Goal: Check status: Check status

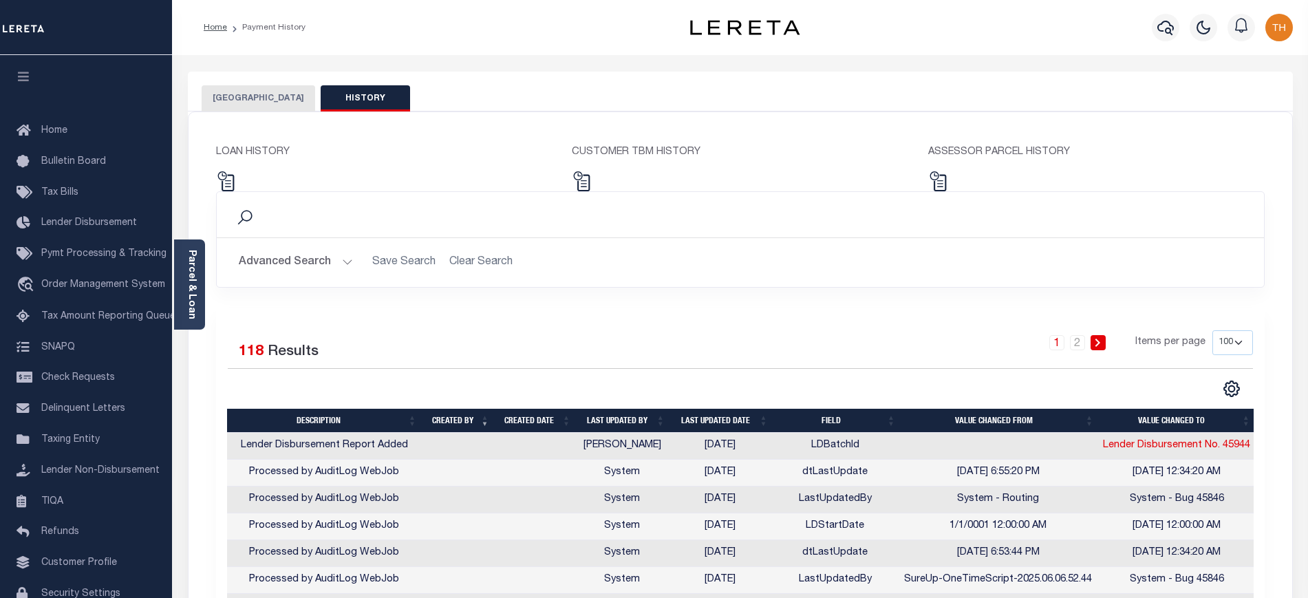
select select "100"
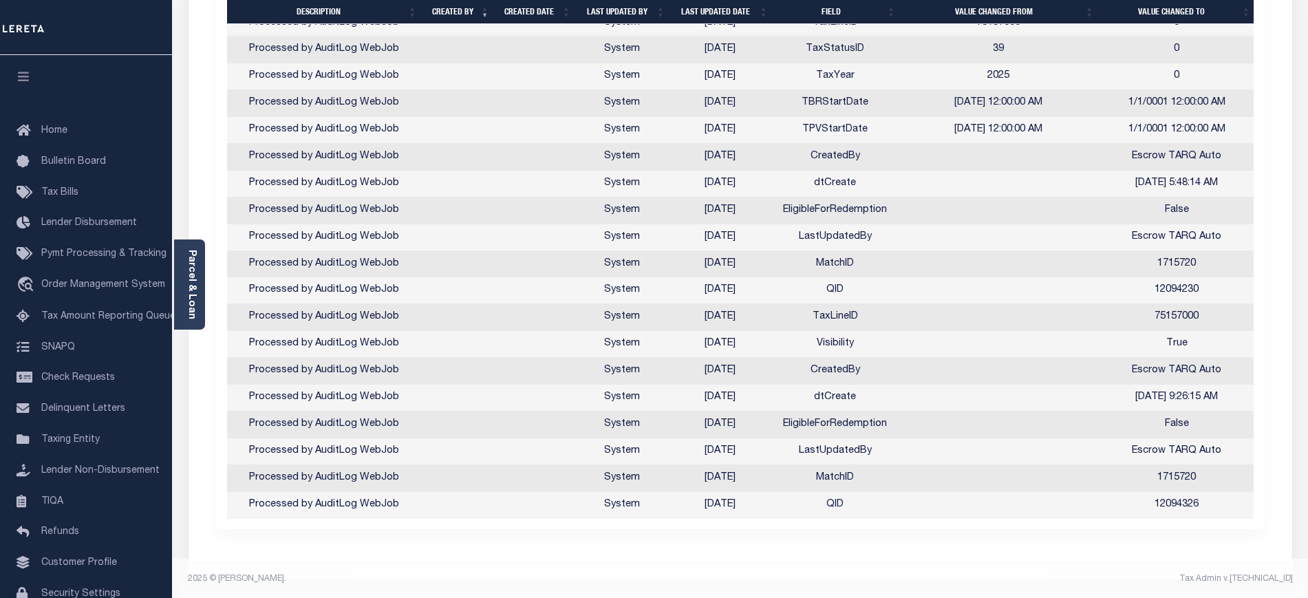
scroll to position [2604, 0]
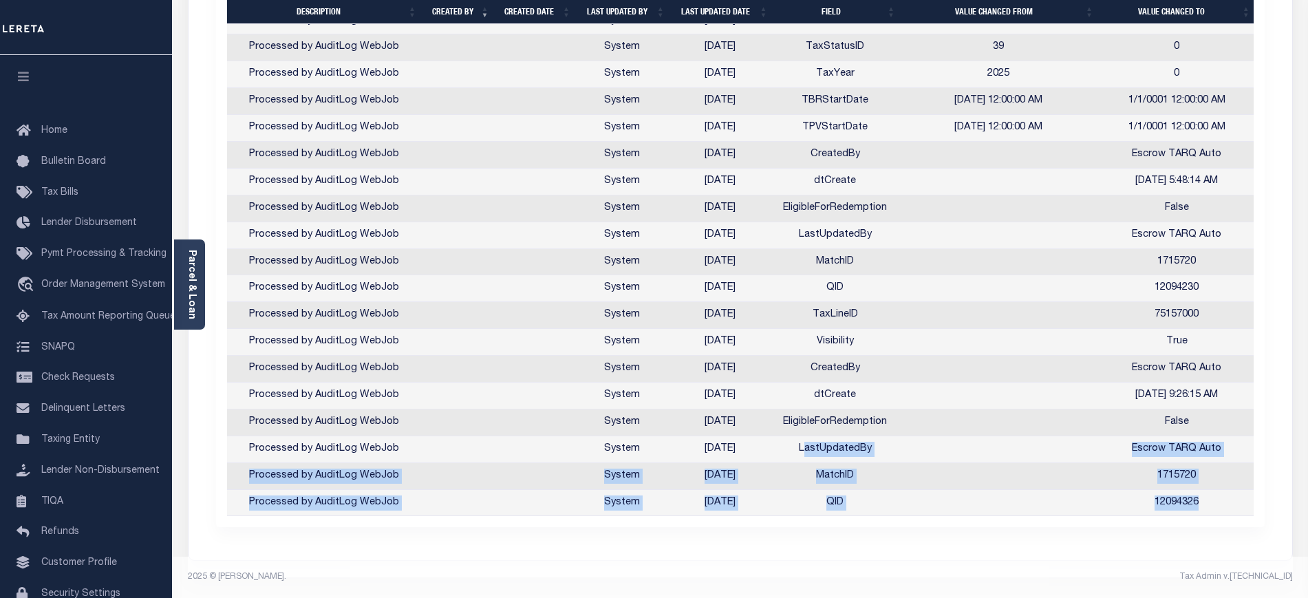
drag, startPoint x: 1221, startPoint y: 496, endPoint x: 851, endPoint y: 438, distance: 374.8
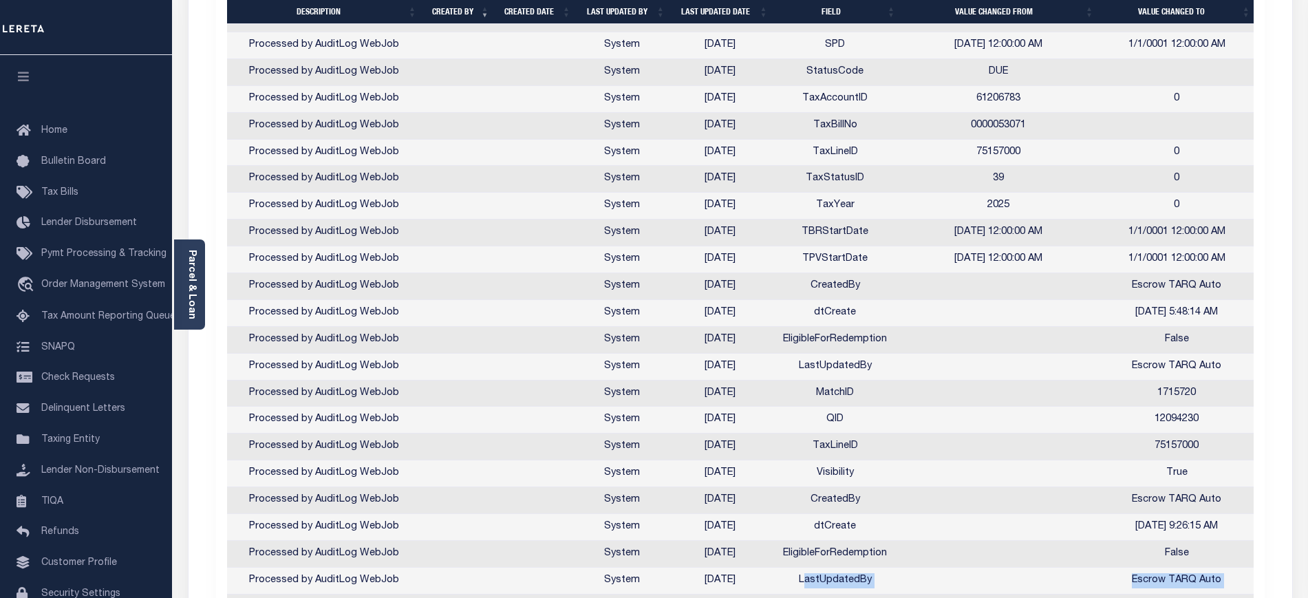
scroll to position [2432, 0]
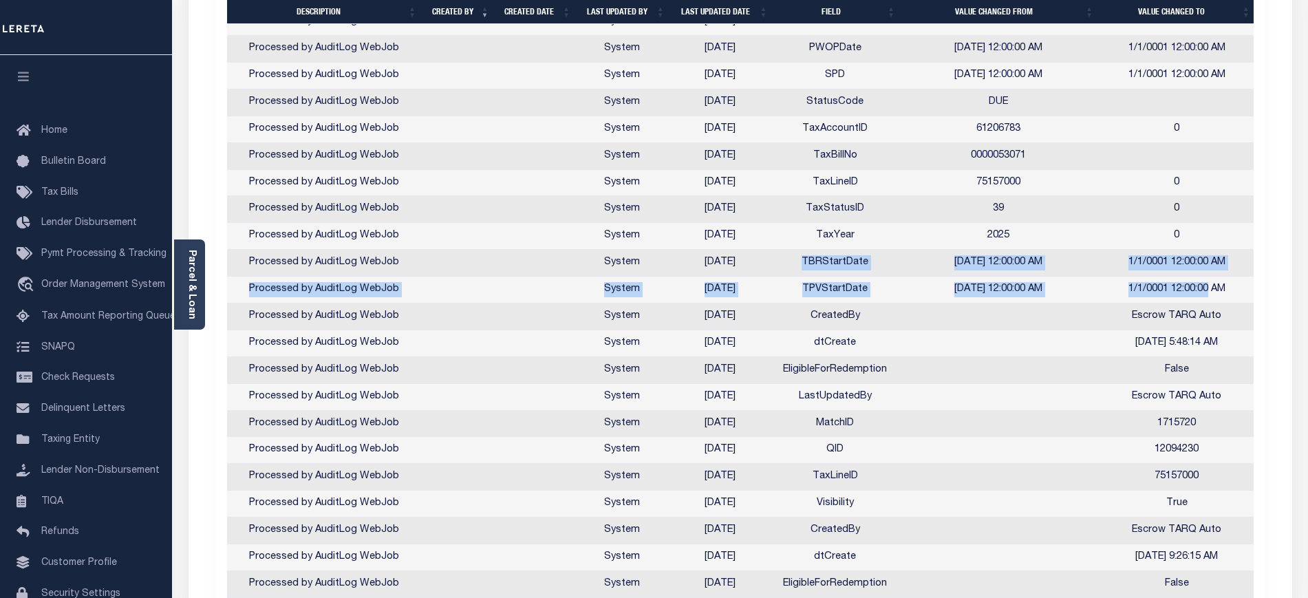
drag, startPoint x: 791, startPoint y: 264, endPoint x: 1209, endPoint y: 285, distance: 418.3
drag, startPoint x: 1252, startPoint y: 291, endPoint x: 917, endPoint y: 268, distance: 336.0
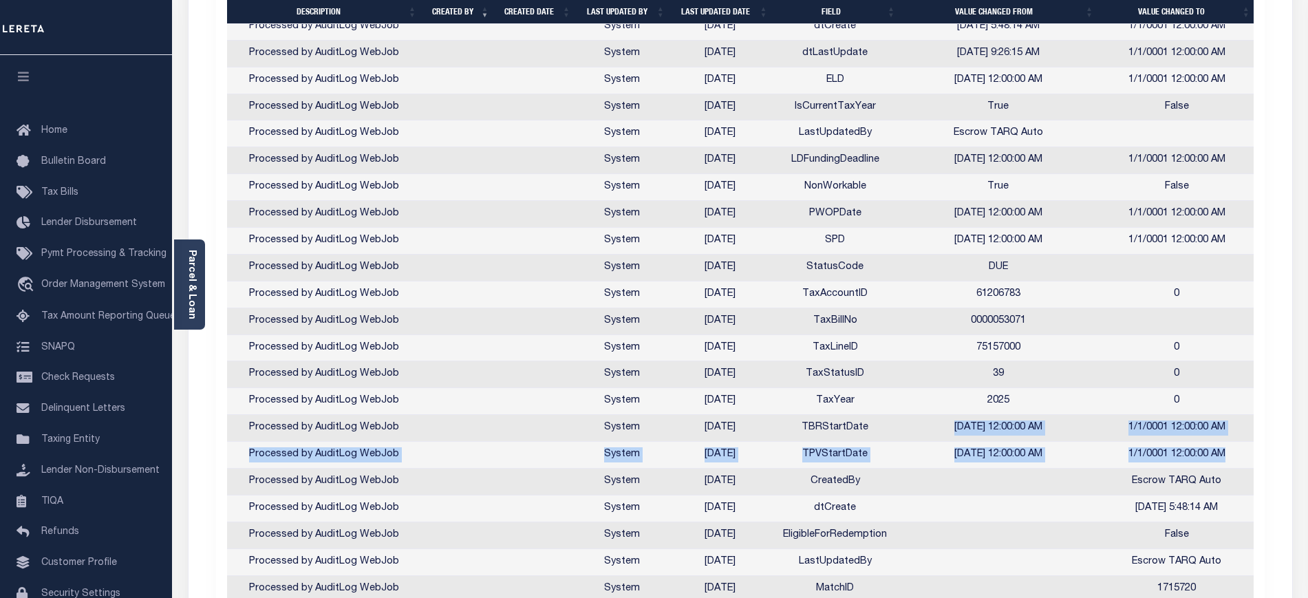
scroll to position [2260, 0]
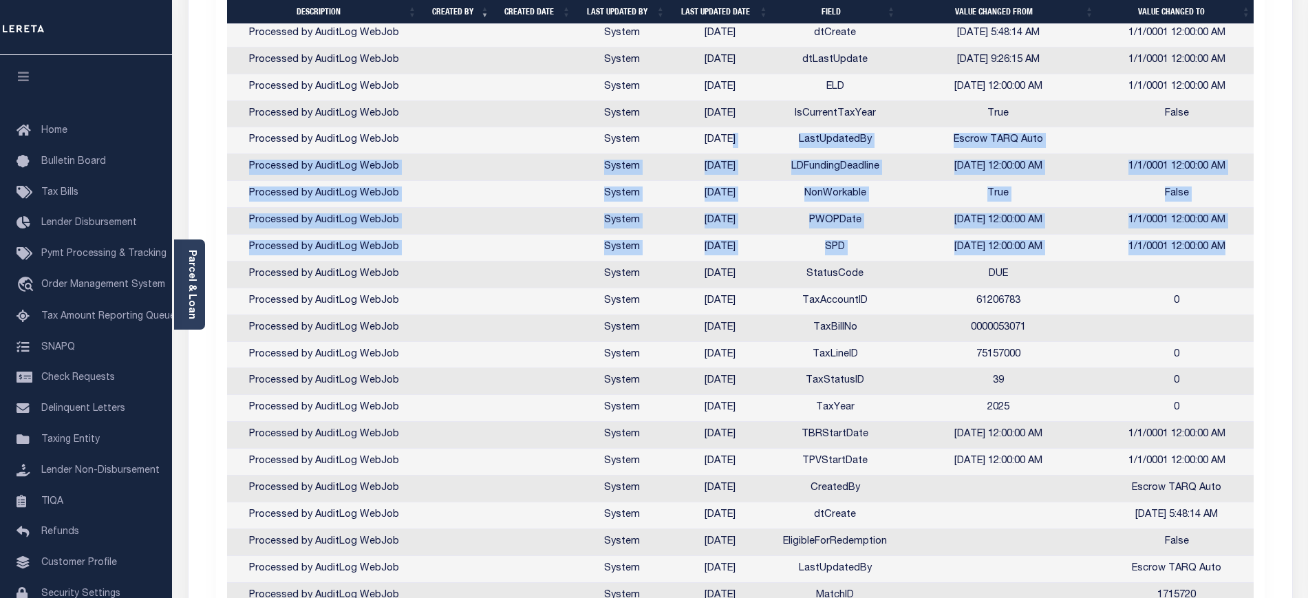
drag, startPoint x: 1251, startPoint y: 244, endPoint x: 720, endPoint y: 140, distance: 541.4
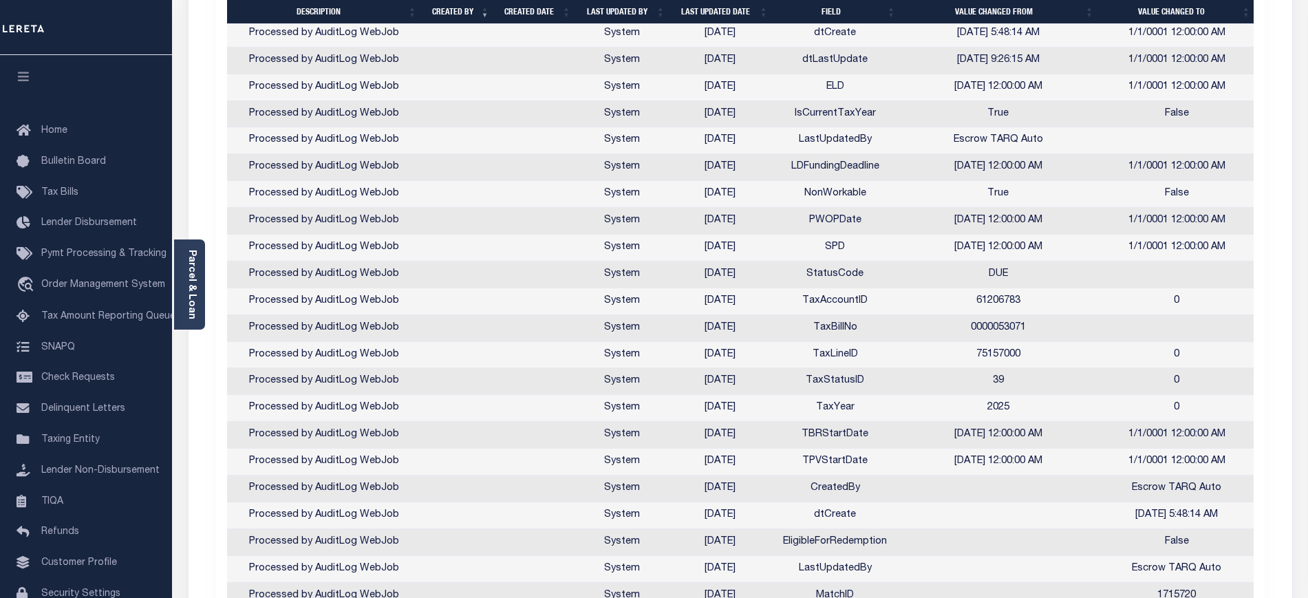
drag, startPoint x: 1242, startPoint y: 247, endPoint x: 1130, endPoint y: 255, distance: 112.4
click at [1130, 255] on td "1/1/0001 12:00:00 AM" at bounding box center [1177, 248] width 158 height 27
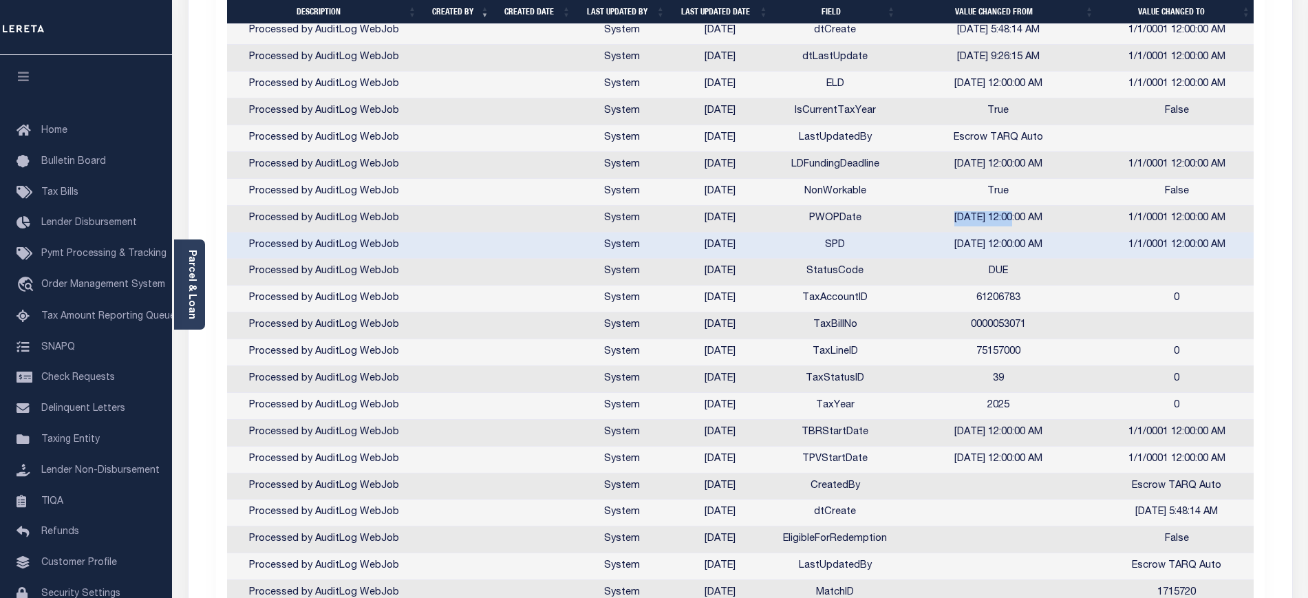
drag, startPoint x: 942, startPoint y: 215, endPoint x: 1006, endPoint y: 219, distance: 63.4
click at [1006, 219] on td "[DATE] 12:00:00 AM" at bounding box center [998, 219] width 199 height 27
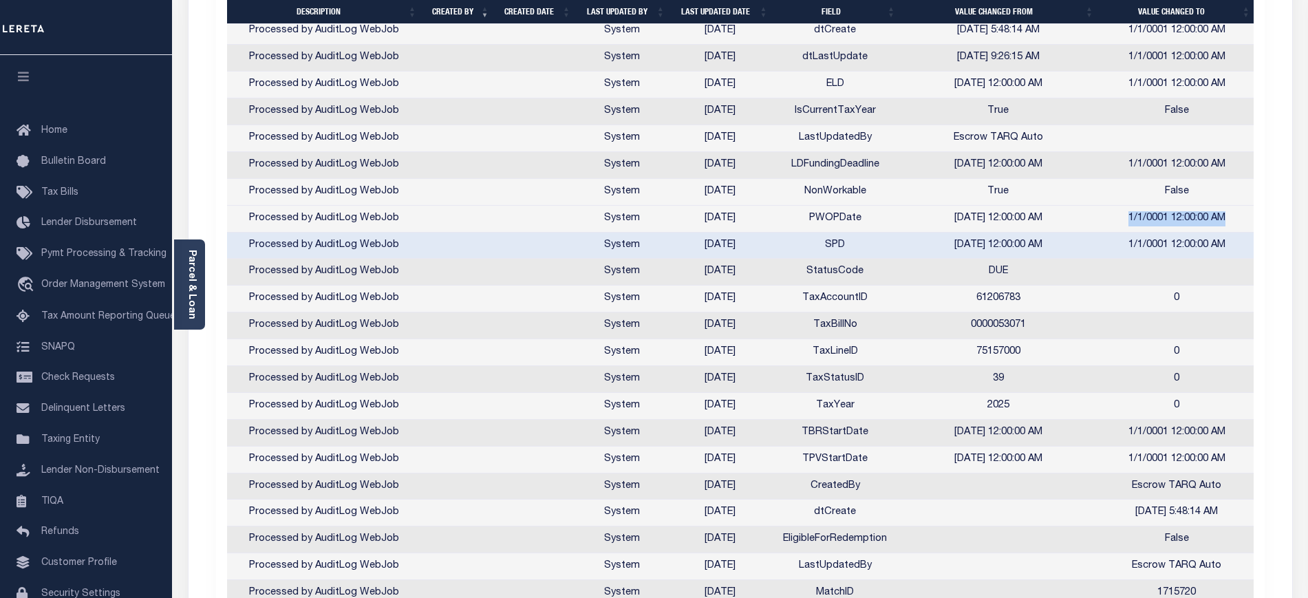
drag, startPoint x: 1129, startPoint y: 217, endPoint x: 1224, endPoint y: 224, distance: 95.2
click at [1224, 224] on td "1/1/0001 12:00:00 AM" at bounding box center [1177, 219] width 158 height 27
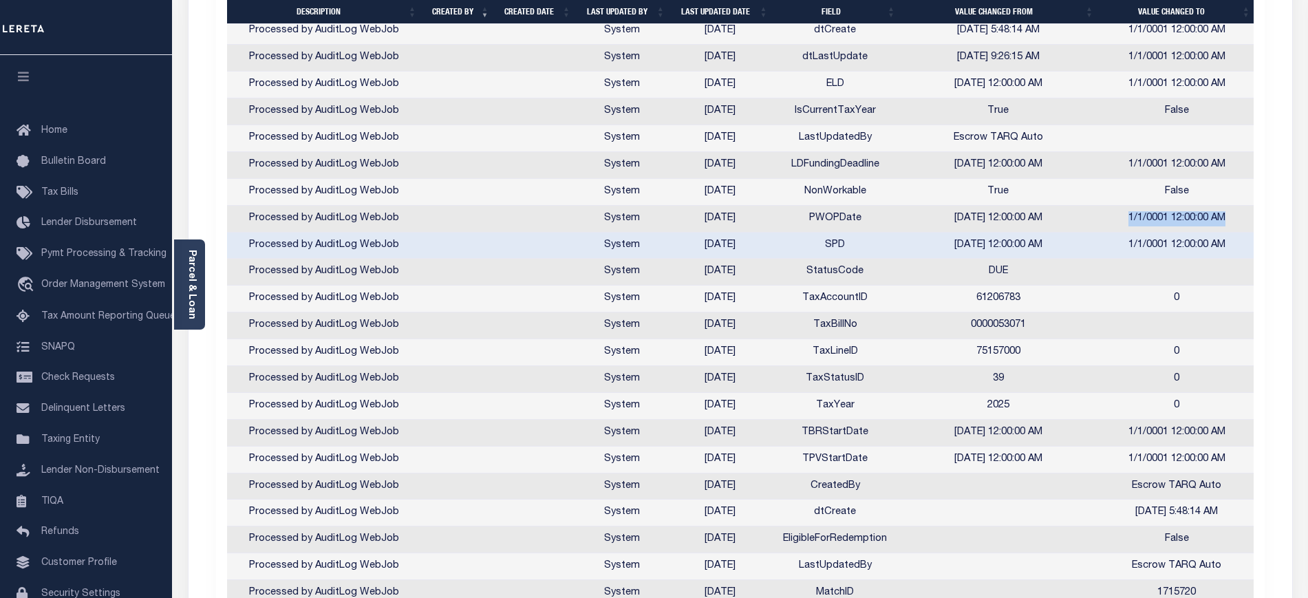
scroll to position [2346, 0]
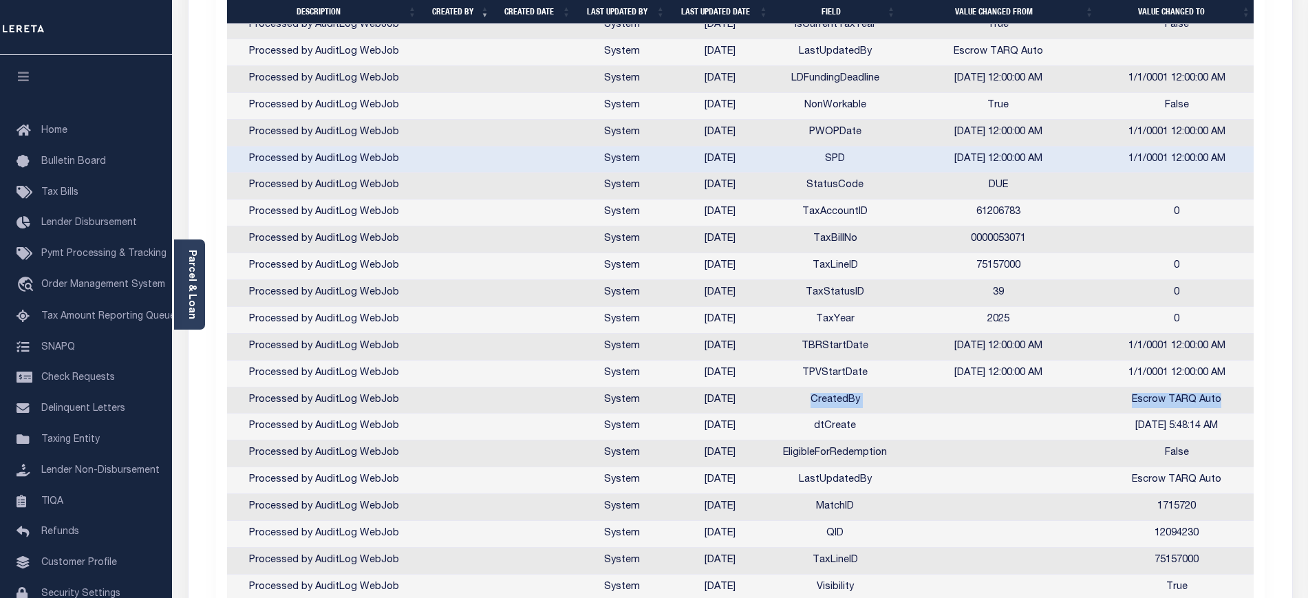
drag, startPoint x: 797, startPoint y: 397, endPoint x: 1232, endPoint y: 396, distance: 435.0
click at [1232, 396] on tr "Processed by AuditLog WebJob System [DATE] CreatedBy Escrow TARQ Auto" at bounding box center [742, 400] width 1030 height 27
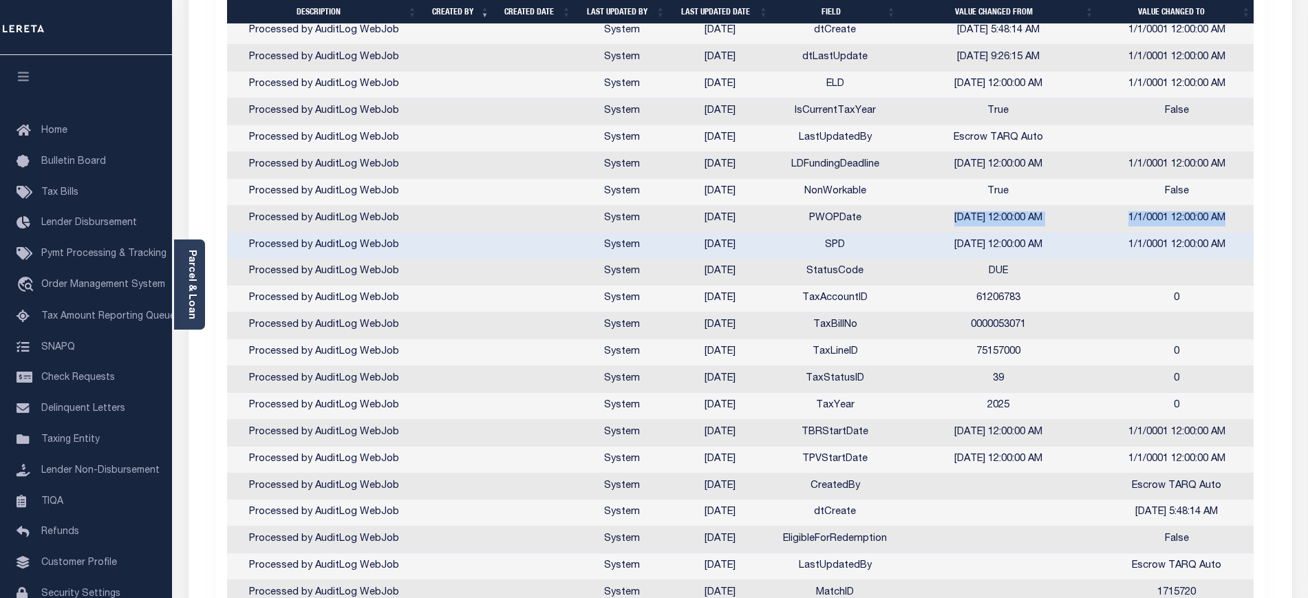
scroll to position [0, 3]
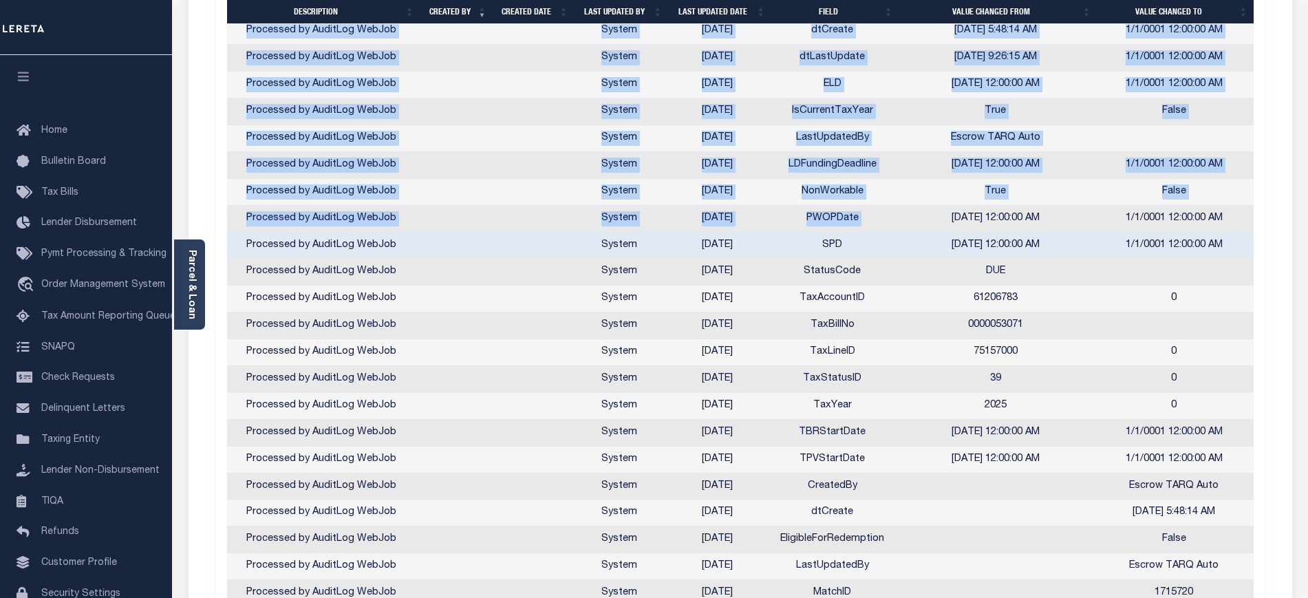
drag, startPoint x: 948, startPoint y: 222, endPoint x: 1255, endPoint y: 221, distance: 307.0
click at [1034, 353] on td "75157000" at bounding box center [995, 352] width 199 height 27
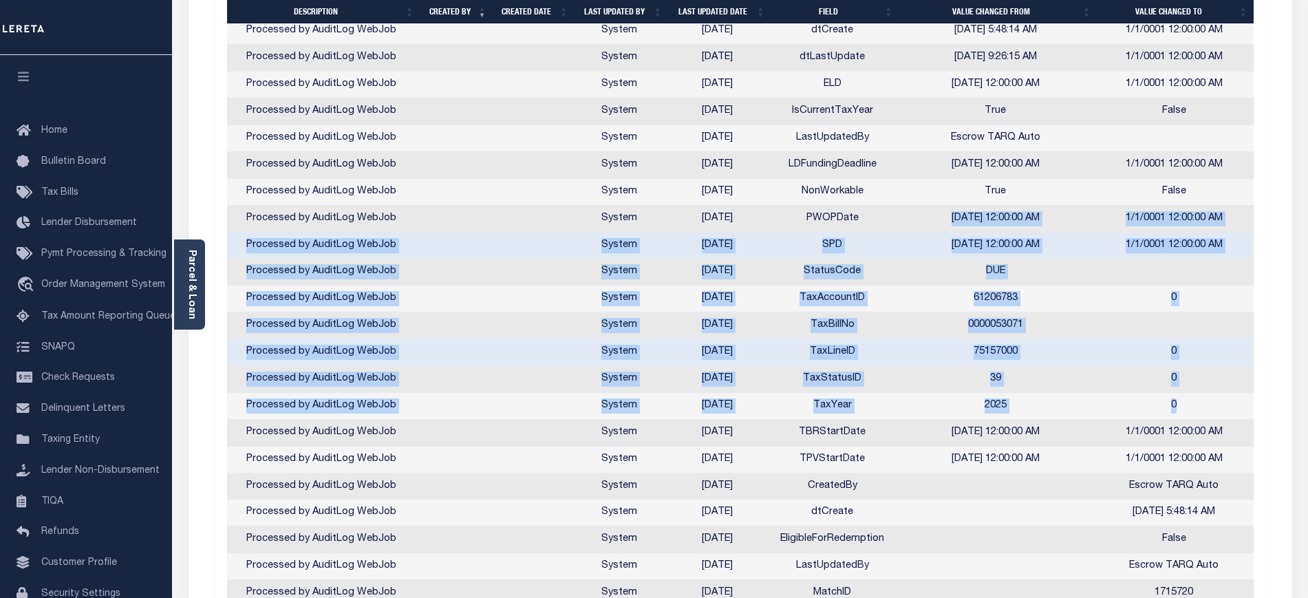
drag, startPoint x: 924, startPoint y: 219, endPoint x: 1227, endPoint y: 404, distance: 354.9
click at [1153, 350] on td "0" at bounding box center [1174, 352] width 158 height 27
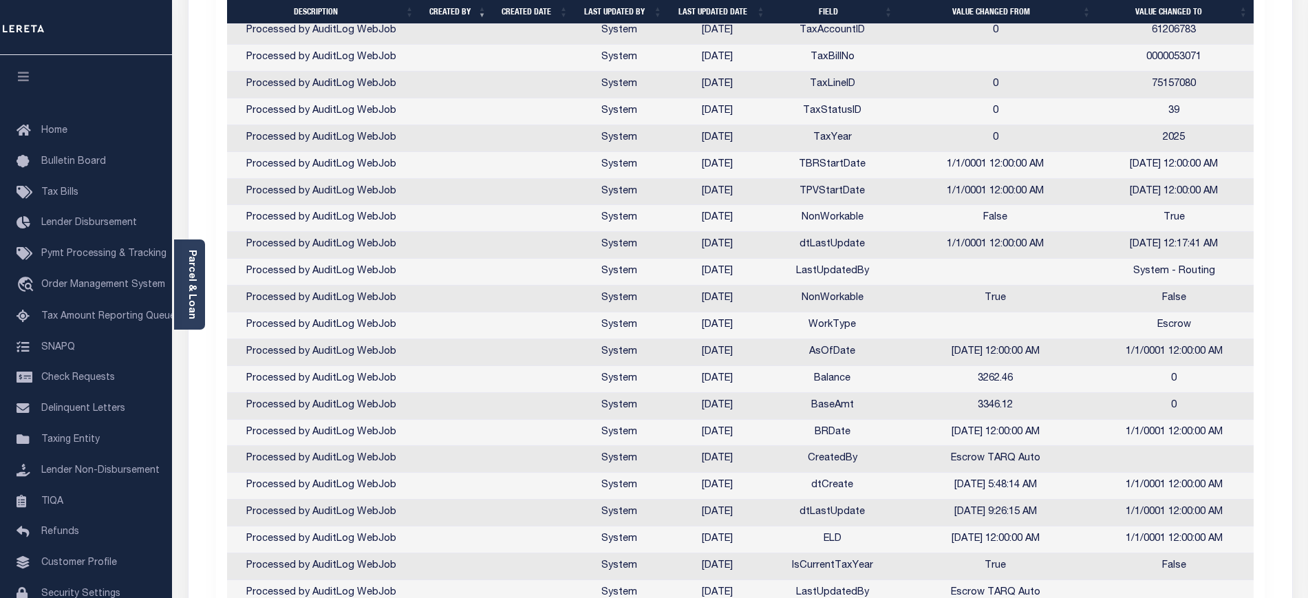
scroll to position [2001, 0]
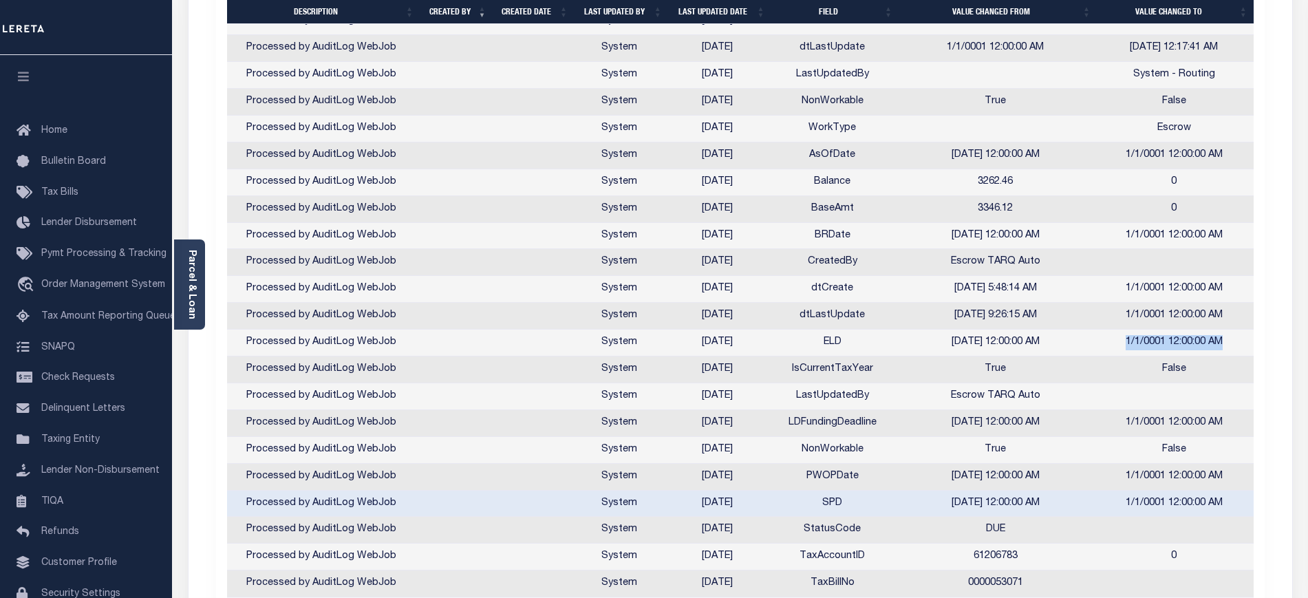
drag, startPoint x: 1124, startPoint y: 347, endPoint x: 1229, endPoint y: 341, distance: 105.5
click at [1229, 341] on td "1/1/0001 12:00:00 AM" at bounding box center [1174, 343] width 158 height 27
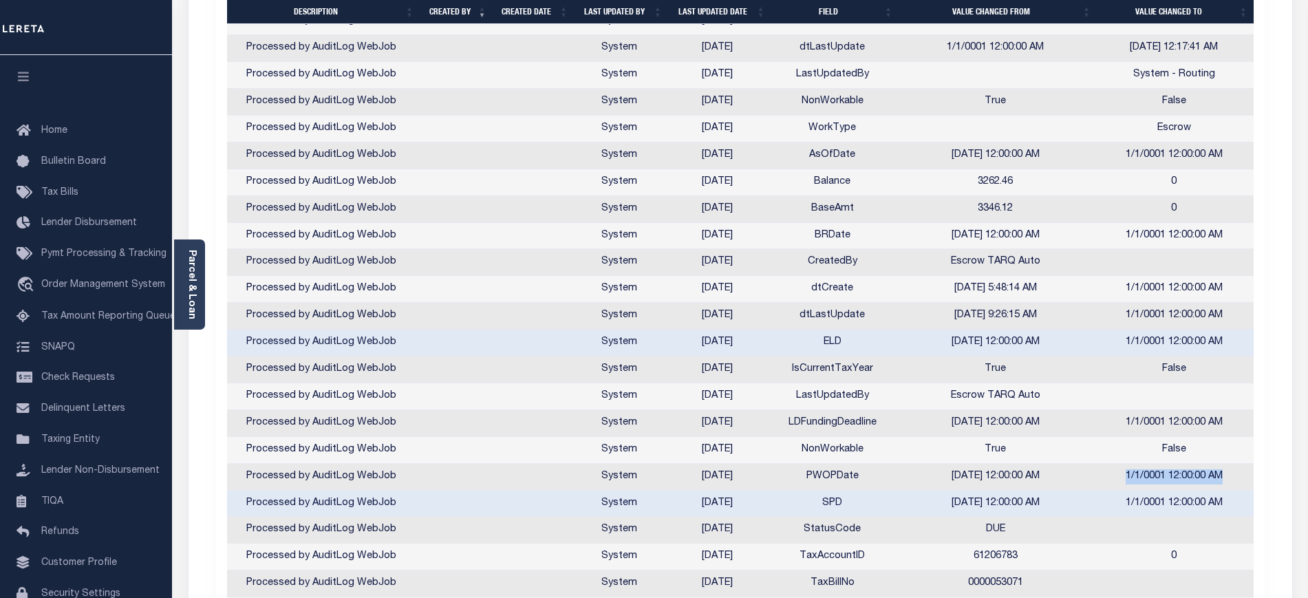
drag, startPoint x: 1103, startPoint y: 477, endPoint x: 1226, endPoint y: 467, distance: 122.9
click at [1226, 467] on td "1/1/0001 12:00:00 AM" at bounding box center [1174, 477] width 158 height 27
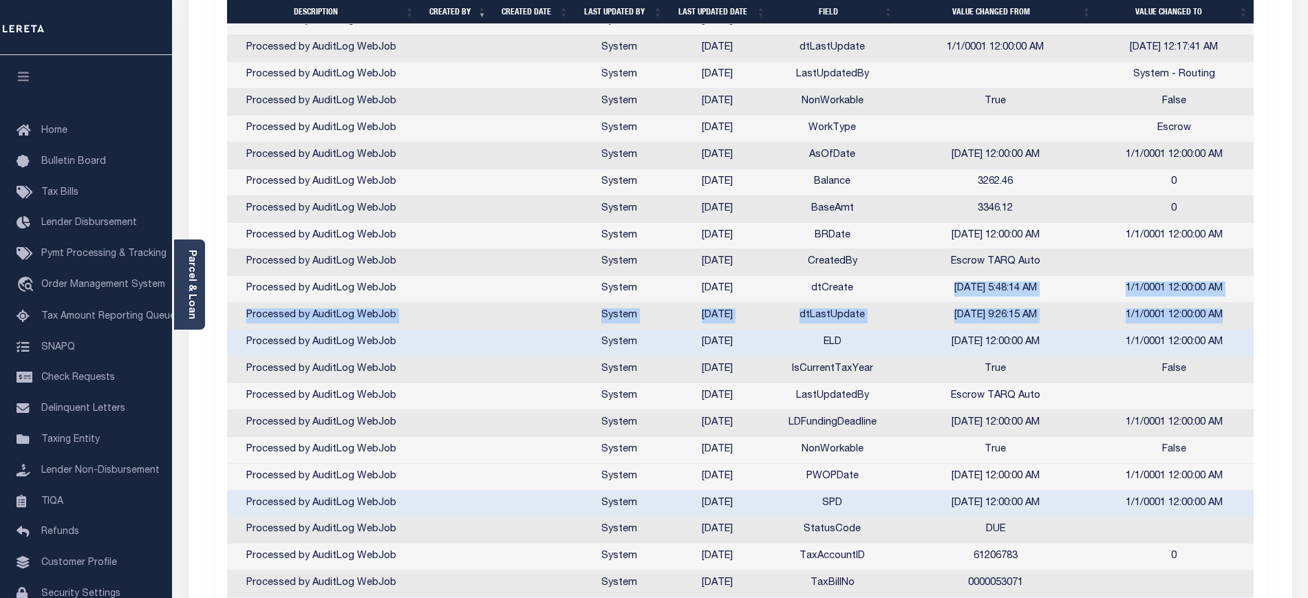
drag, startPoint x: 942, startPoint y: 289, endPoint x: 1248, endPoint y: 325, distance: 308.4
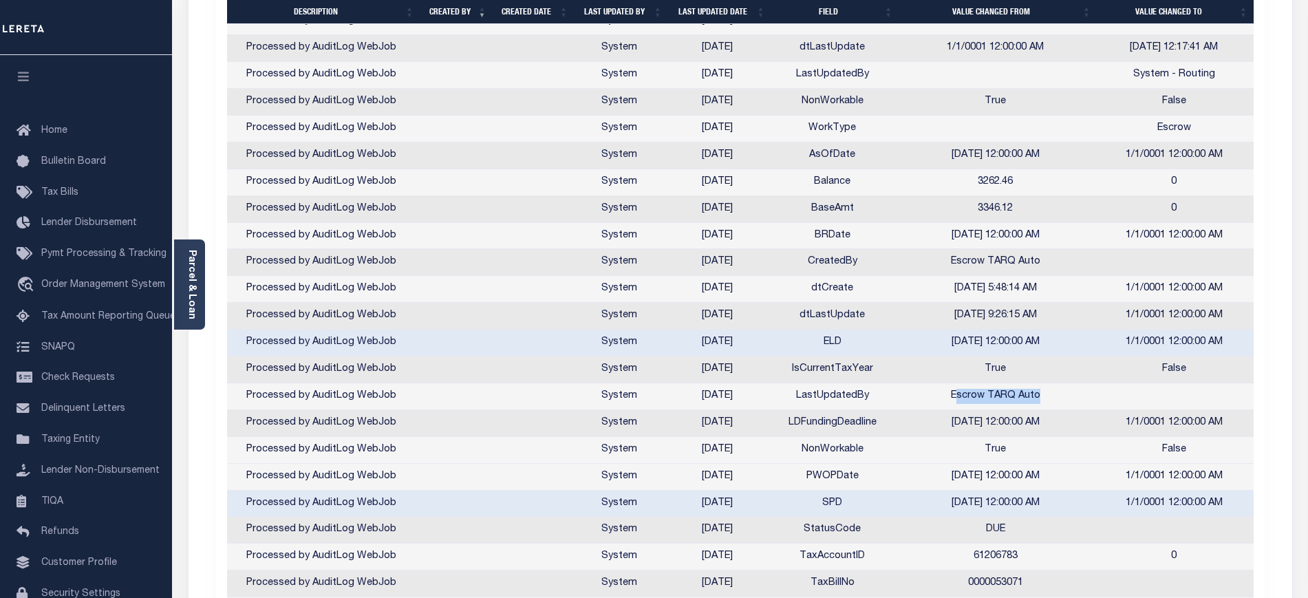
drag, startPoint x: 962, startPoint y: 396, endPoint x: 1042, endPoint y: 396, distance: 79.8
click at [1042, 396] on td "Escrow TARQ Auto" at bounding box center [995, 396] width 199 height 27
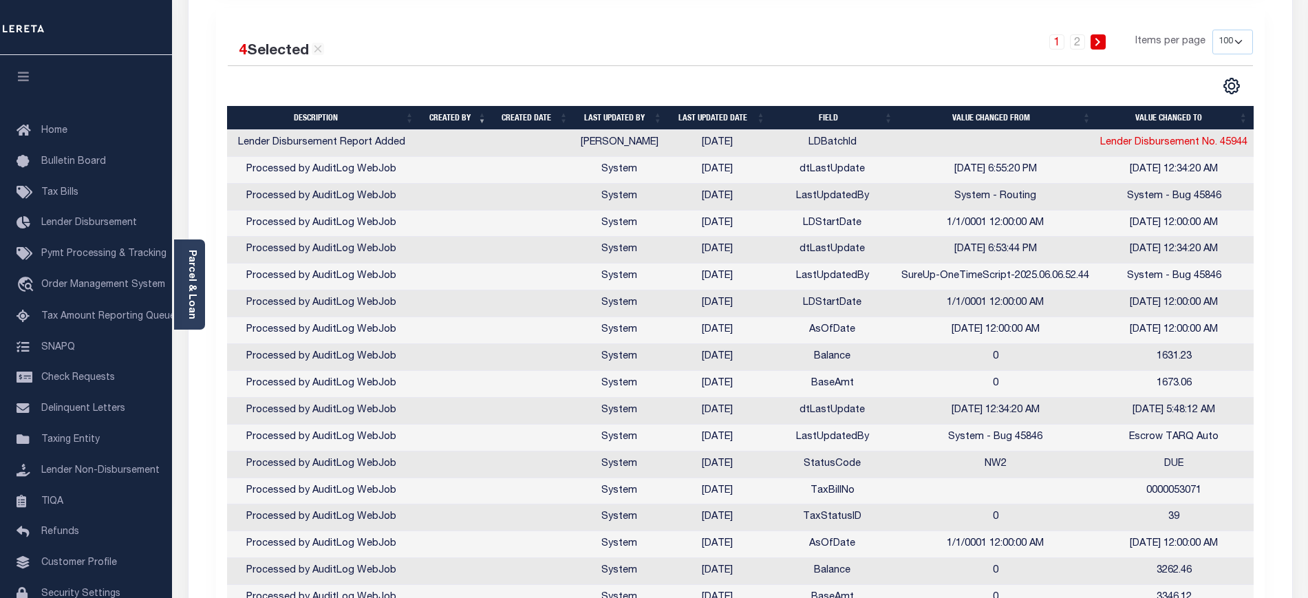
scroll to position [344, 0]
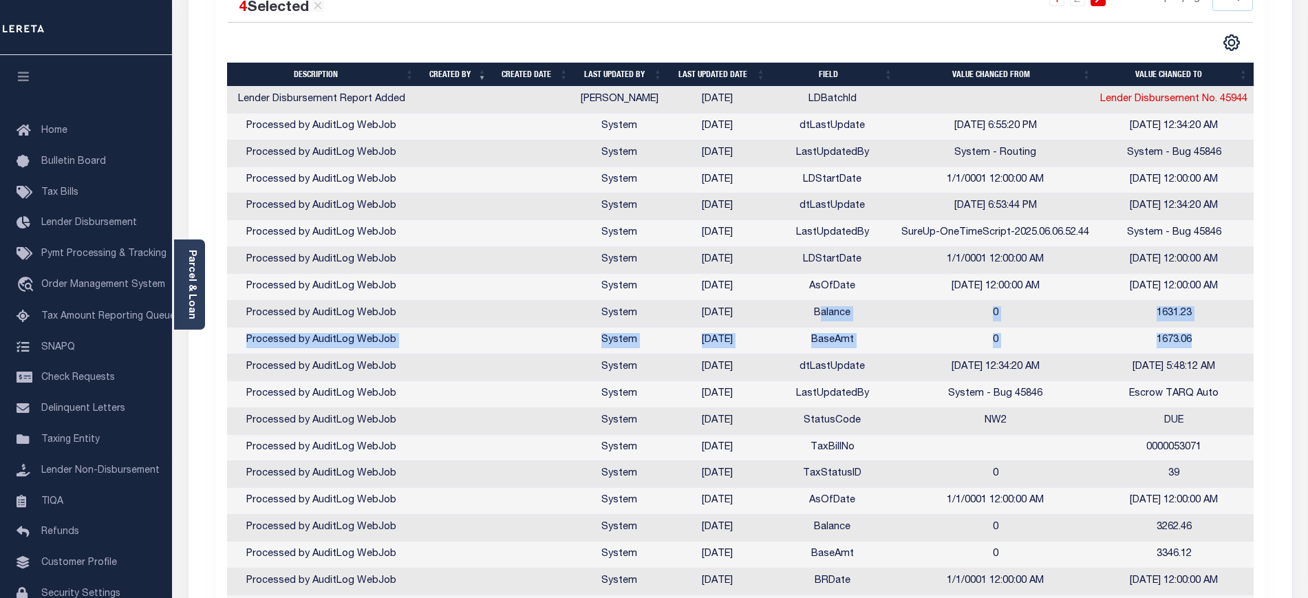
drag, startPoint x: 1222, startPoint y: 343, endPoint x: 822, endPoint y: 311, distance: 401.2
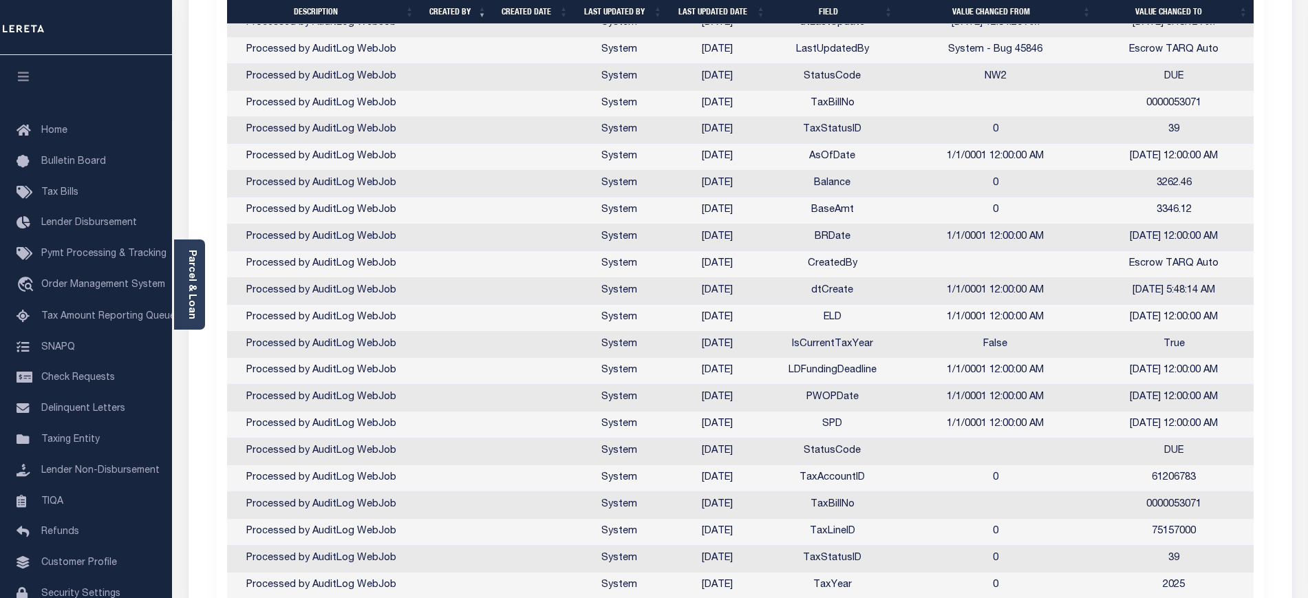
scroll to position [946, 0]
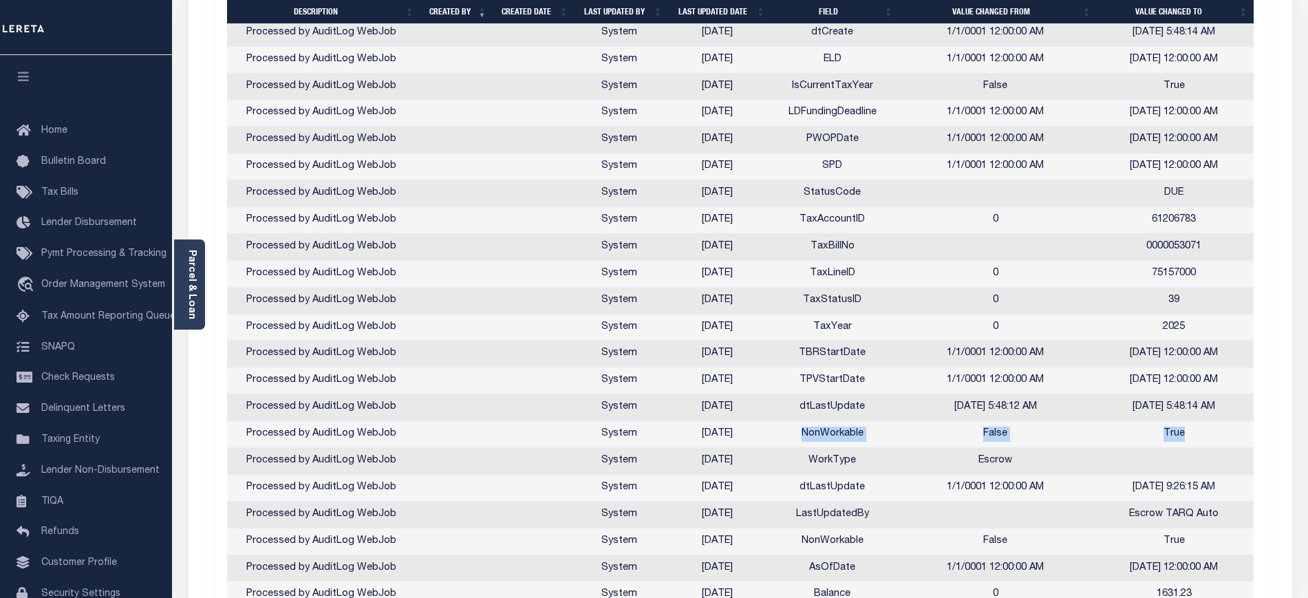
drag, startPoint x: 817, startPoint y: 434, endPoint x: 1188, endPoint y: 429, distance: 371.0
click at [1188, 429] on tr "Processed by AuditLog WebJob System [DATE] NonWorkable False True" at bounding box center [739, 434] width 1030 height 27
drag, startPoint x: 677, startPoint y: 438, endPoint x: 1202, endPoint y: 436, distance: 525.8
click at [1202, 436] on tr "Processed by AuditLog WebJob System [DATE] NonWorkable False True" at bounding box center [739, 434] width 1030 height 27
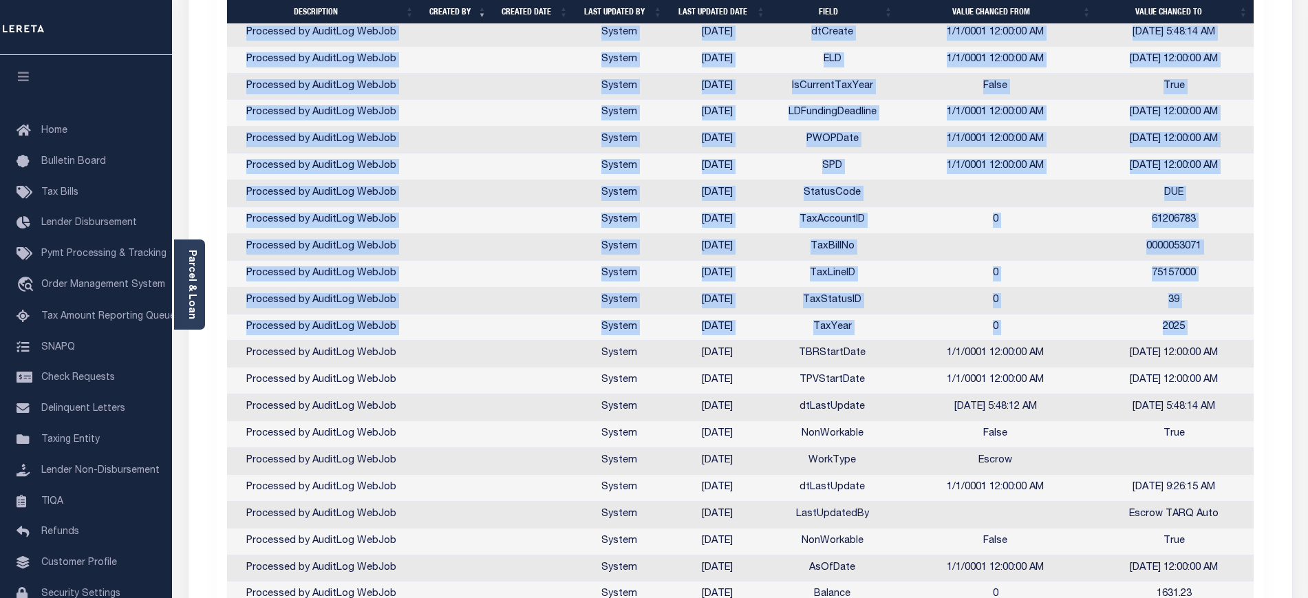
drag, startPoint x: 1256, startPoint y: 379, endPoint x: 246, endPoint y: 360, distance: 1010.5
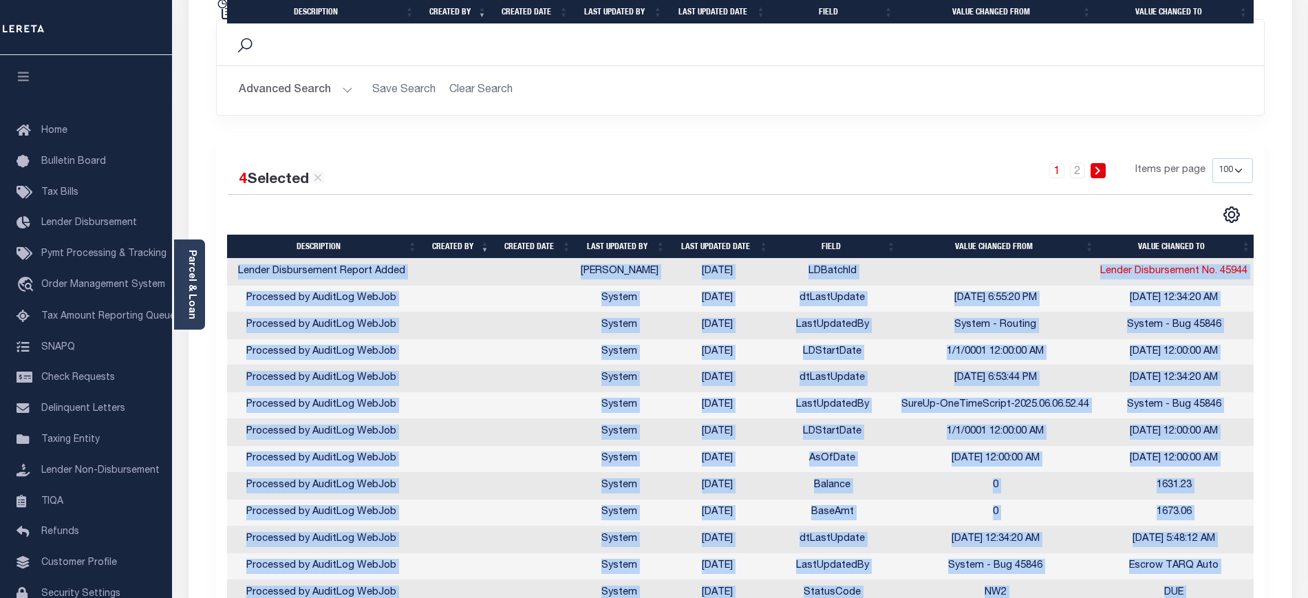
scroll to position [0, 3]
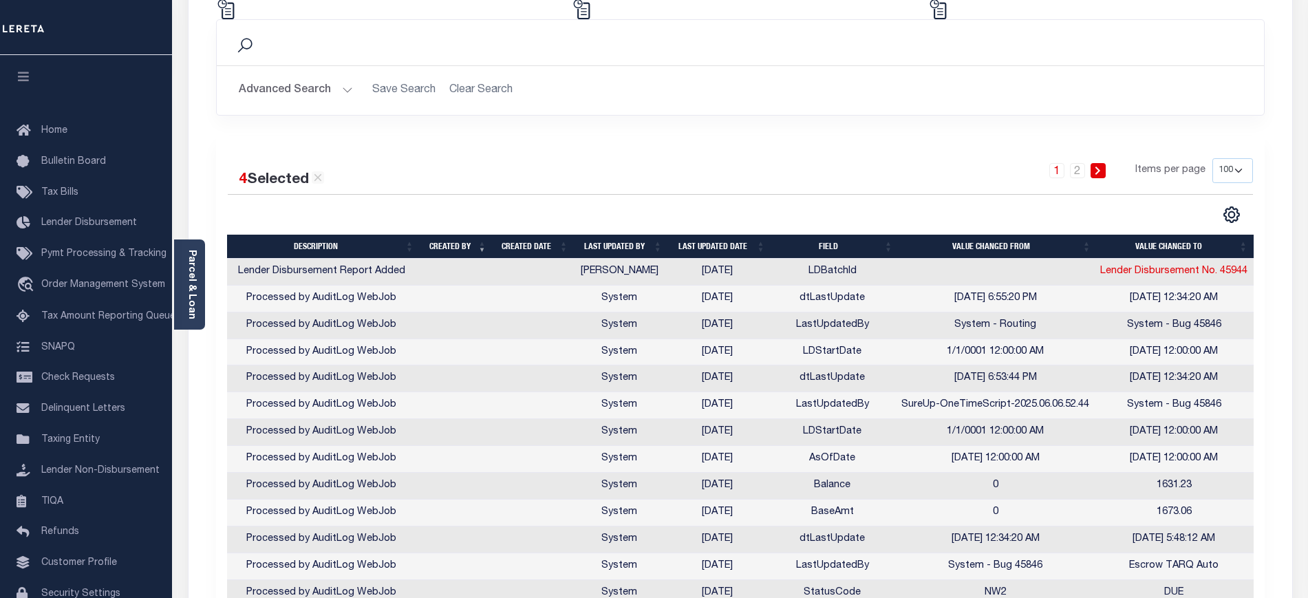
drag, startPoint x: 553, startPoint y: 466, endPoint x: 434, endPoint y: 182, distance: 307.9
click at [434, 182] on div "4 Selected 118 Results" at bounding box center [348, 174] width 241 height 33
click at [321, 174] on icon at bounding box center [318, 177] width 12 height 12
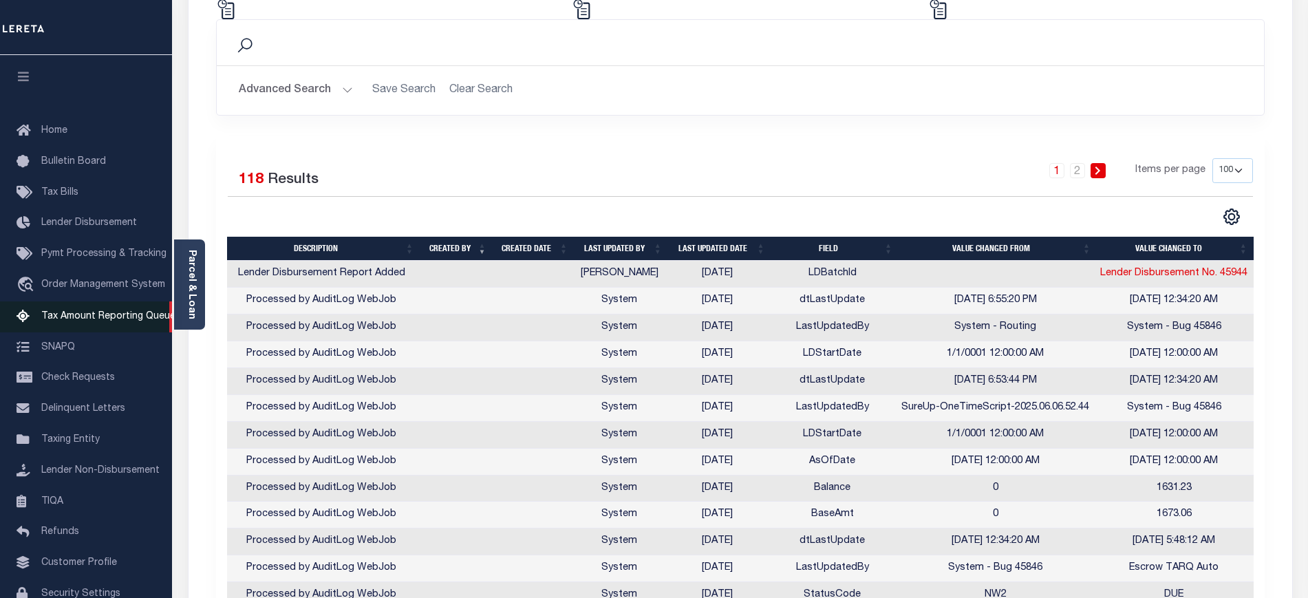
click at [95, 317] on span "Tax Amount Reporting Queue" at bounding box center [108, 317] width 134 height 10
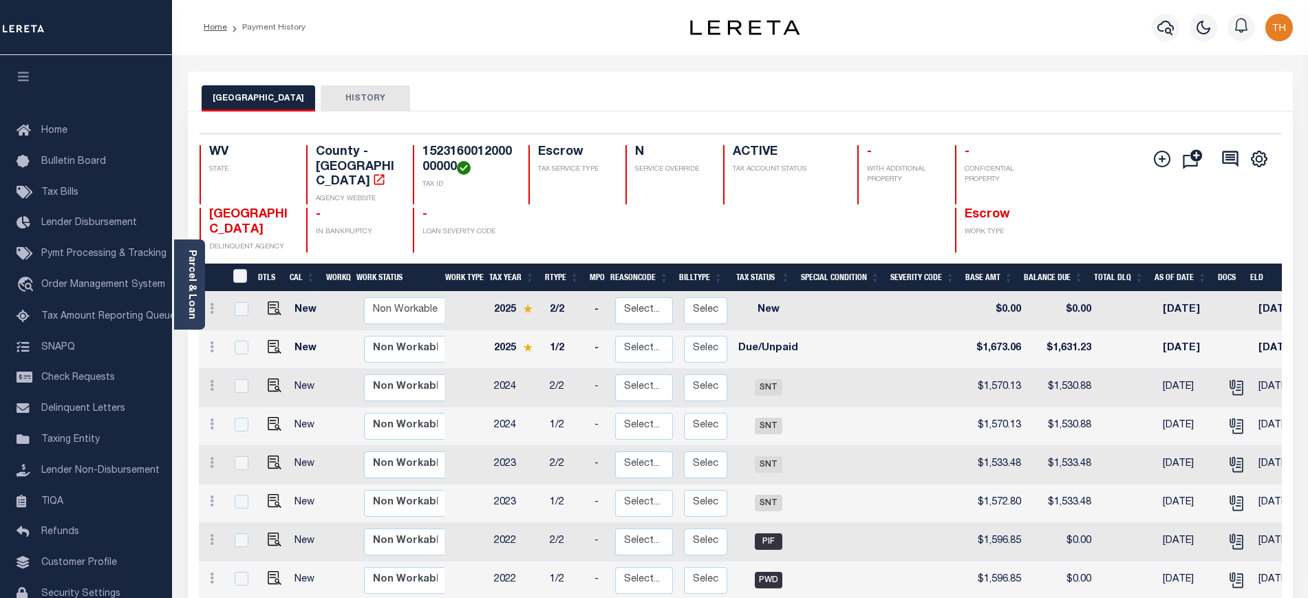
click at [348, 94] on button "HISTORY" at bounding box center [365, 98] width 89 height 26
select select "100"
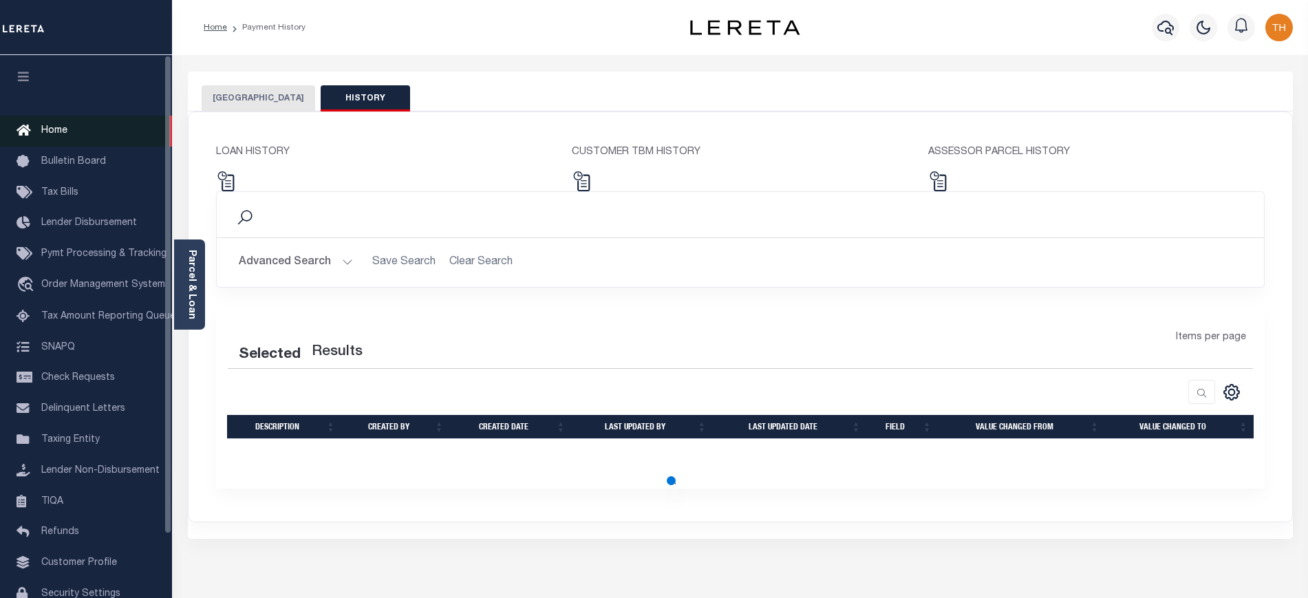
select select "100"
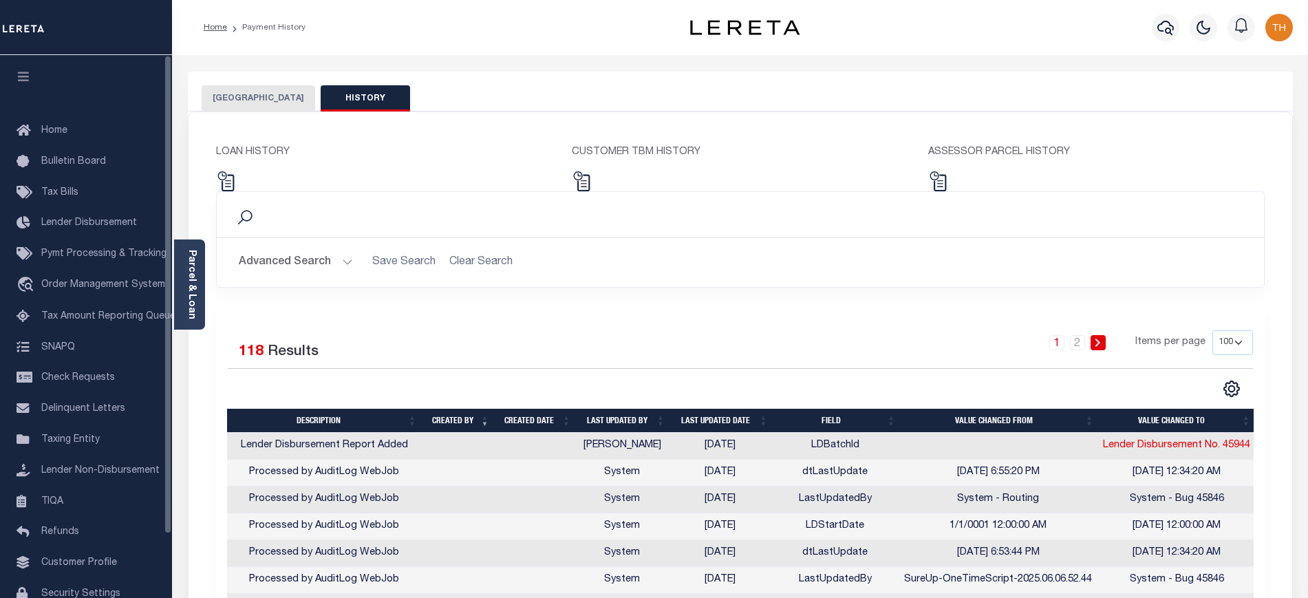
click at [14, 82] on button "button" at bounding box center [23, 78] width 47 height 47
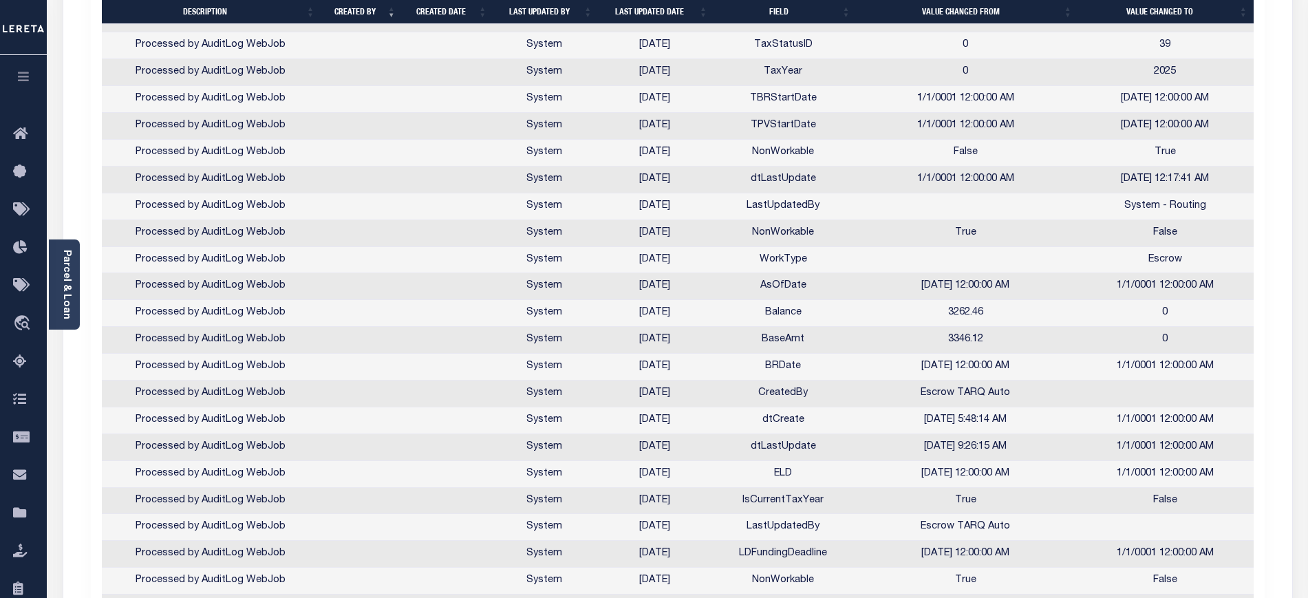
scroll to position [1979, 0]
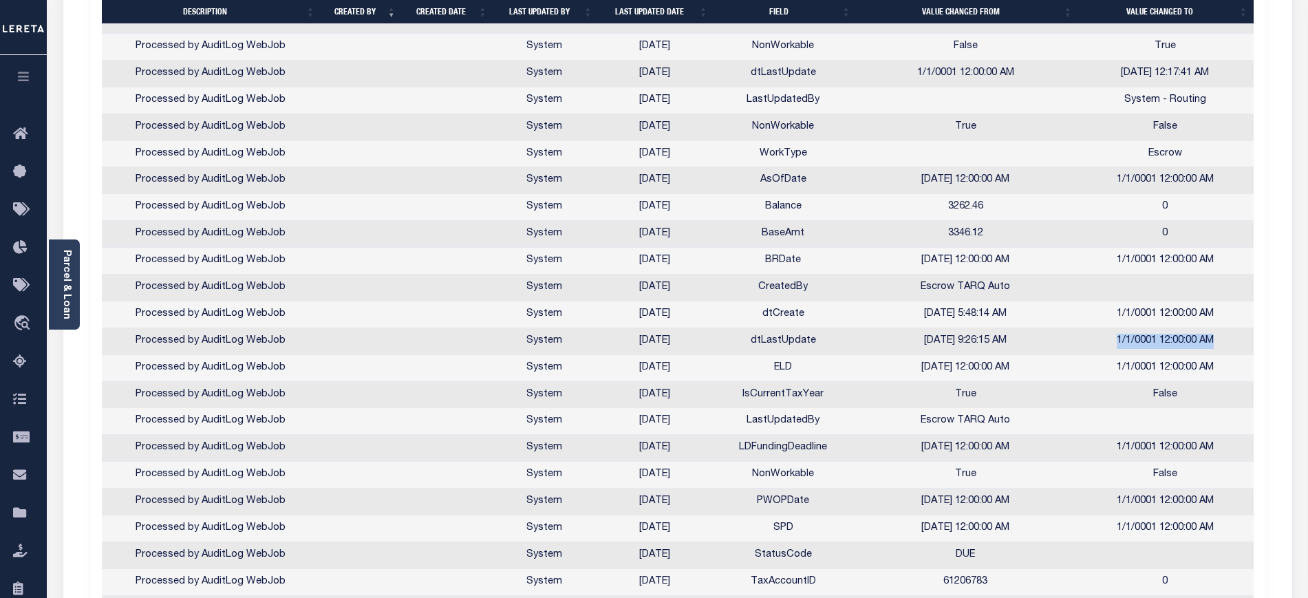
drag, startPoint x: 1116, startPoint y: 340, endPoint x: 1220, endPoint y: 344, distance: 104.0
click at [1220, 344] on td "1/1/0001 12:00:00 AM" at bounding box center [1165, 341] width 177 height 27
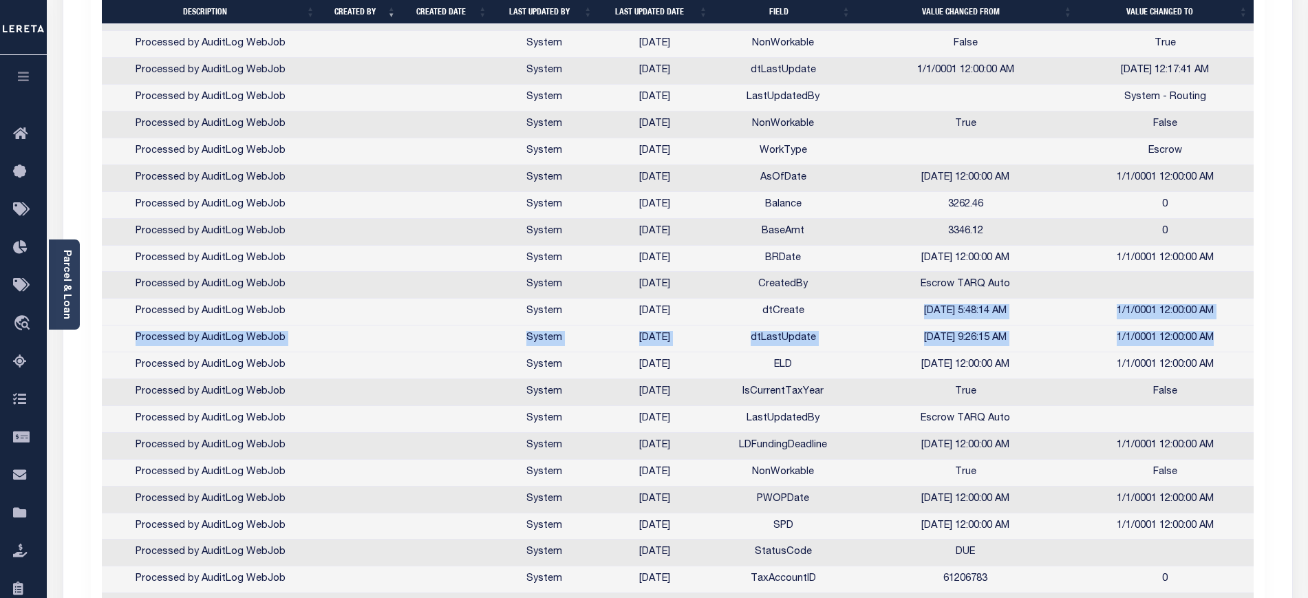
drag, startPoint x: 912, startPoint y: 307, endPoint x: 1218, endPoint y: 337, distance: 307.1
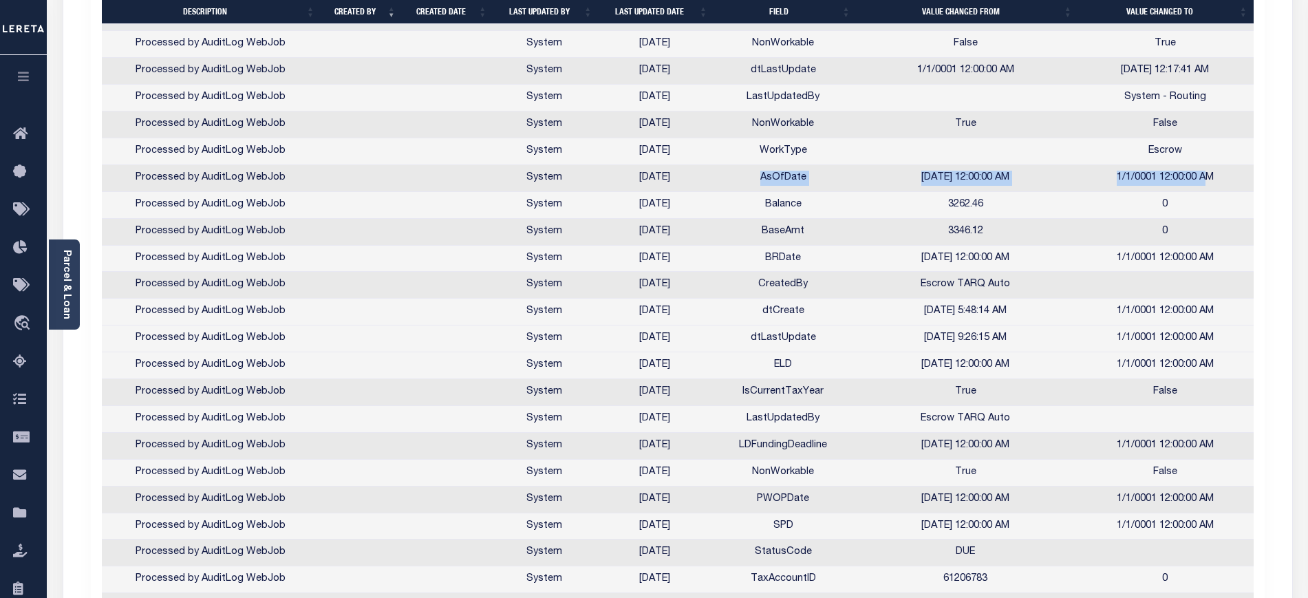
drag, startPoint x: 760, startPoint y: 178, endPoint x: 1195, endPoint y: 189, distance: 435.1
click at [1203, 187] on tr "Processed by AuditLog WebJob System [DATE] AsOfDate [DATE] 12:00:00 AM 1/1/0001…" at bounding box center [678, 178] width 1152 height 27
drag, startPoint x: 748, startPoint y: 261, endPoint x: 1165, endPoint y: 270, distance: 417.2
click at [1165, 270] on tr "Processed by AuditLog WebJob System [DATE] BRDate [DATE] 12:00:00 AM 1/1/0001 1…" at bounding box center [678, 259] width 1152 height 27
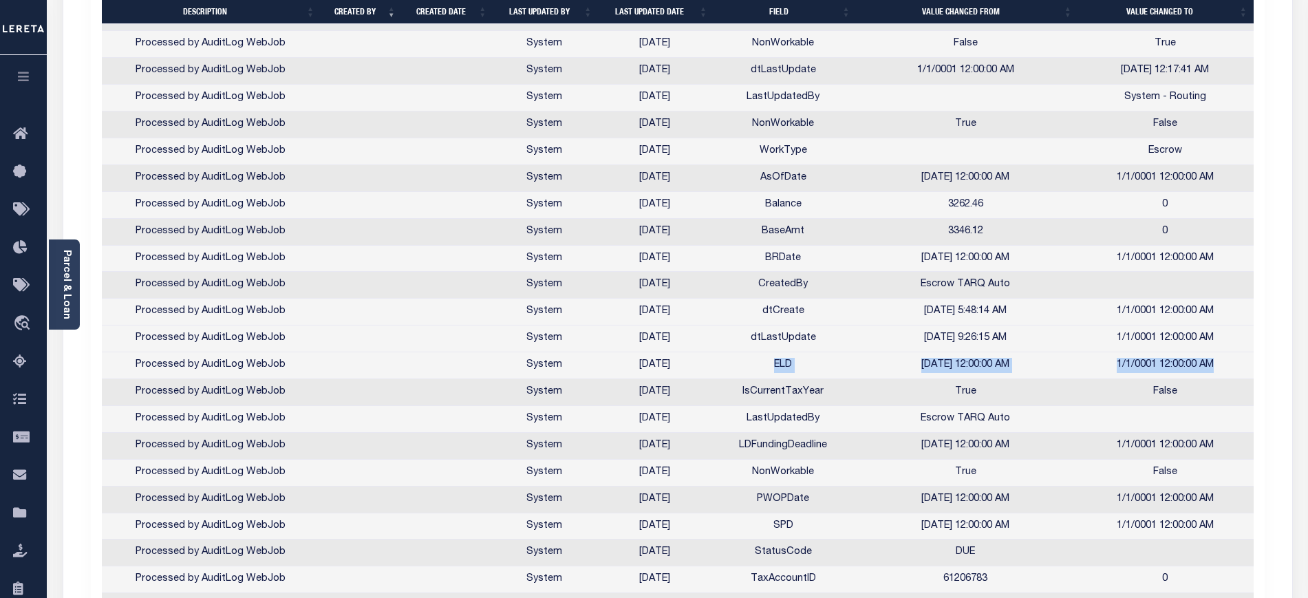
drag, startPoint x: 766, startPoint y: 364, endPoint x: 1220, endPoint y: 372, distance: 454.3
click at [1220, 372] on tr "Processed by AuditLog WebJob System [DATE] ELD [DATE] 12:00:00 AM 1/1/0001 12:0…" at bounding box center [678, 365] width 1152 height 27
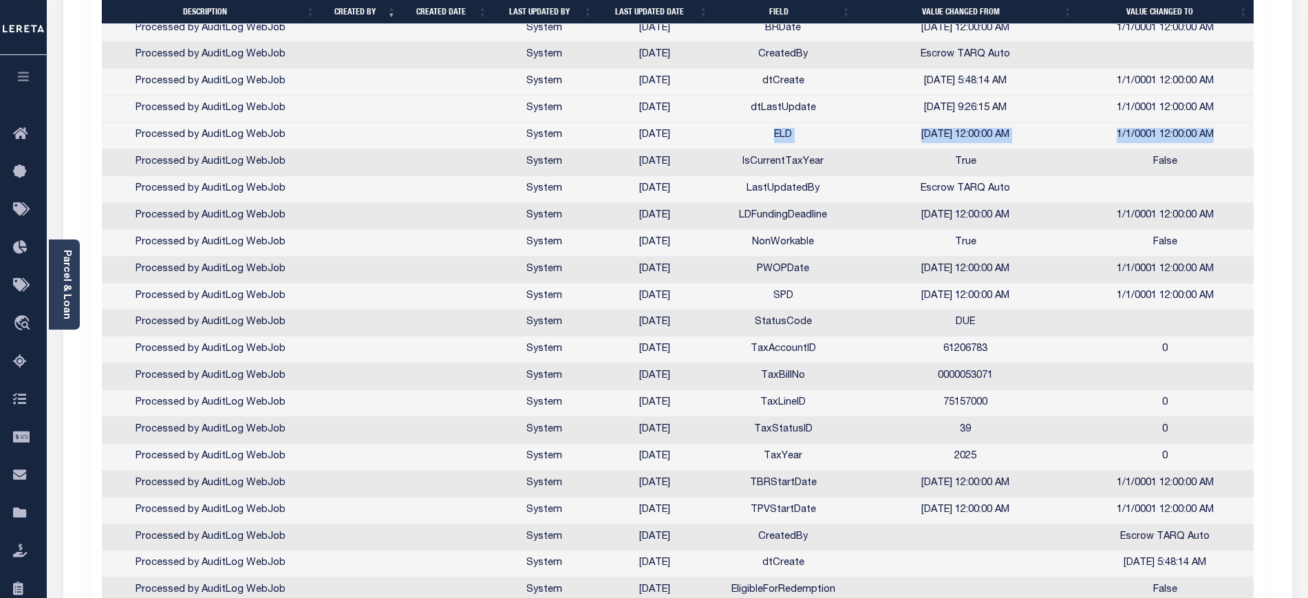
scroll to position [1893, 0]
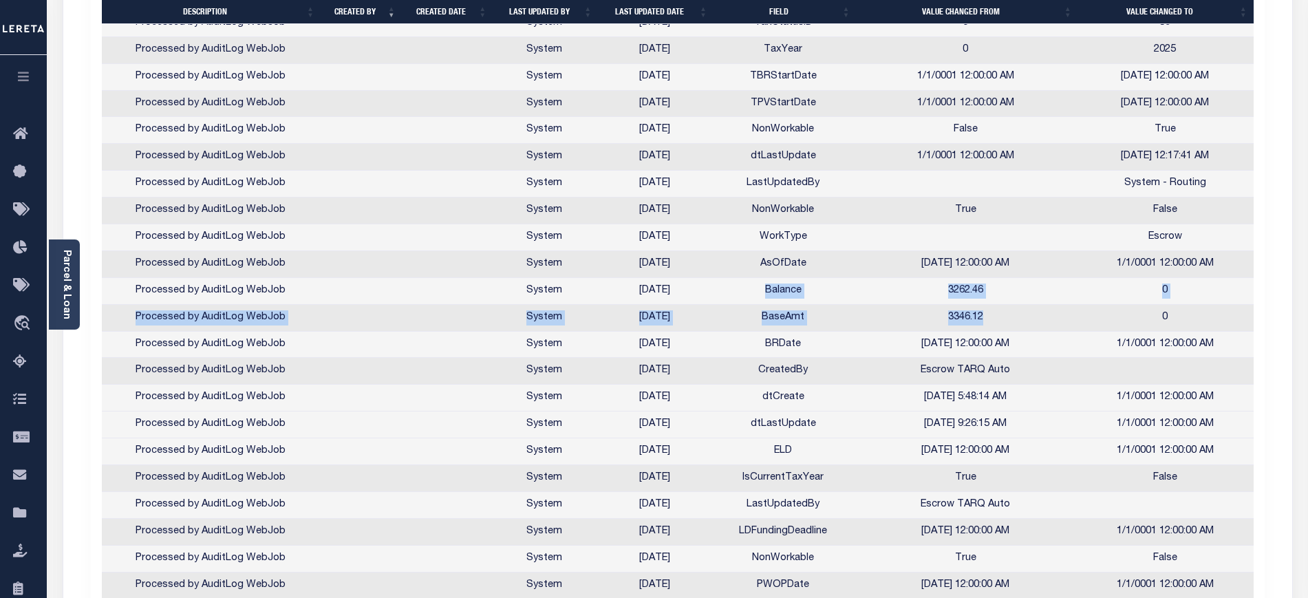
drag, startPoint x: 769, startPoint y: 293, endPoint x: 1011, endPoint y: 319, distance: 243.7
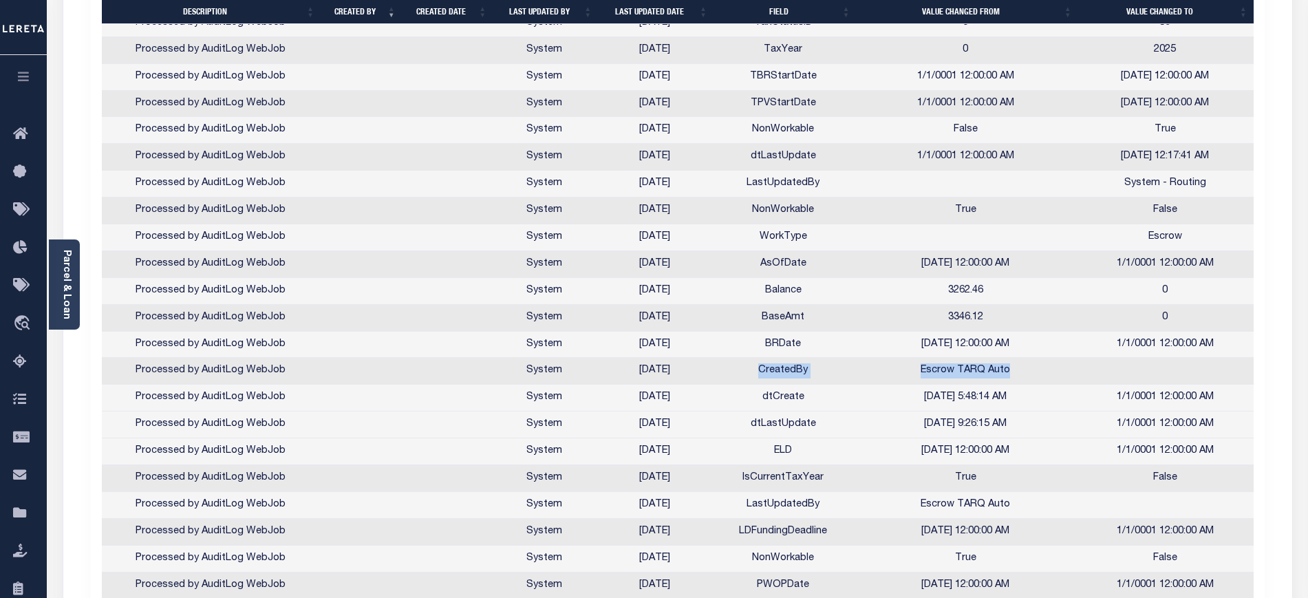
drag, startPoint x: 763, startPoint y: 370, endPoint x: 1012, endPoint y: 372, distance: 249.2
click at [1012, 372] on tr "Processed by AuditLog WebJob System [DATE] CreatedBy Escrow TARQ Auto" at bounding box center [678, 371] width 1152 height 27
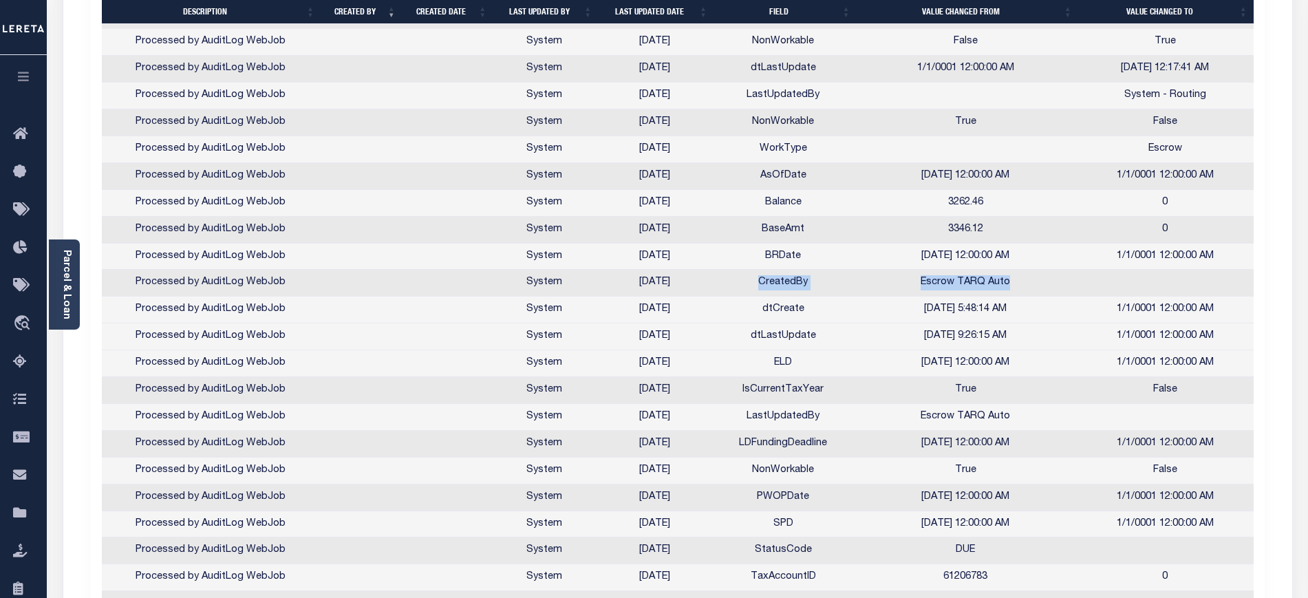
scroll to position [2065, 0]
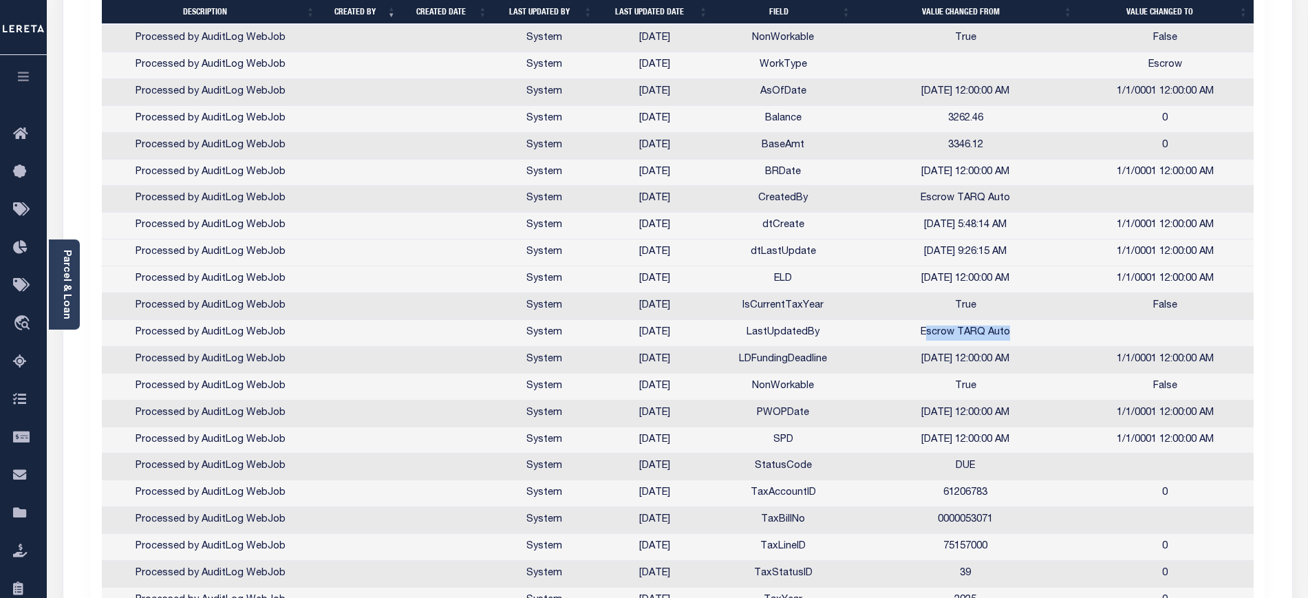
drag, startPoint x: 927, startPoint y: 330, endPoint x: 1030, endPoint y: 338, distance: 103.5
click at [1030, 338] on td "Escrow TARQ Auto" at bounding box center [966, 333] width 222 height 27
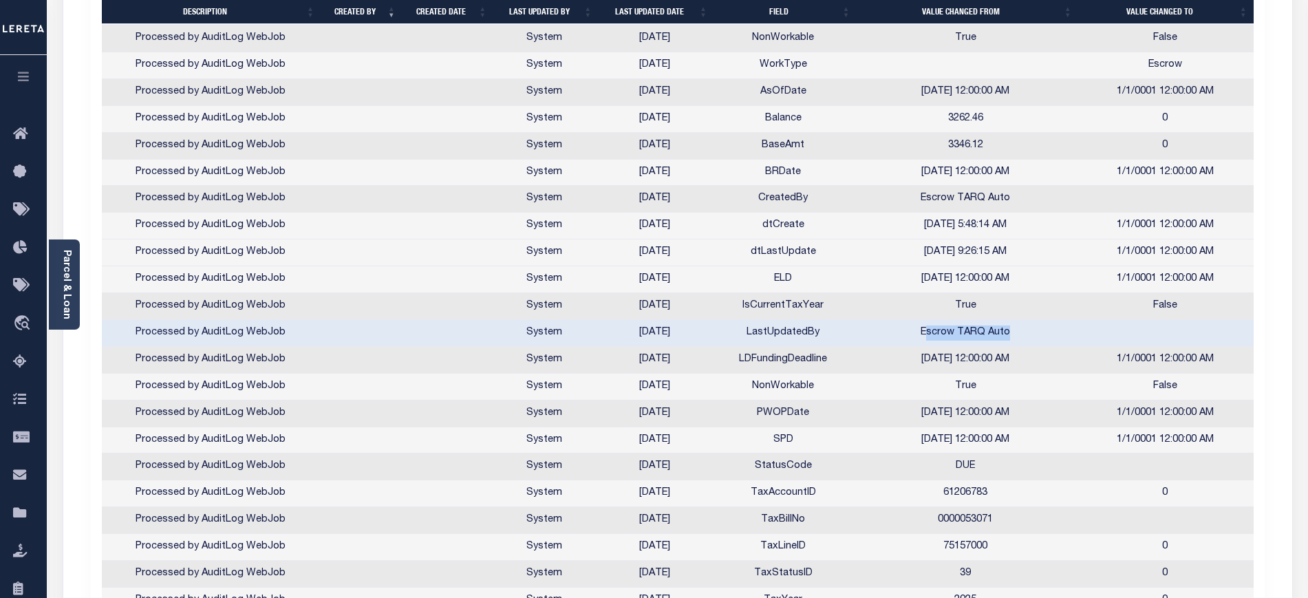
click at [916, 330] on td "Escrow TARQ Auto" at bounding box center [966, 333] width 222 height 27
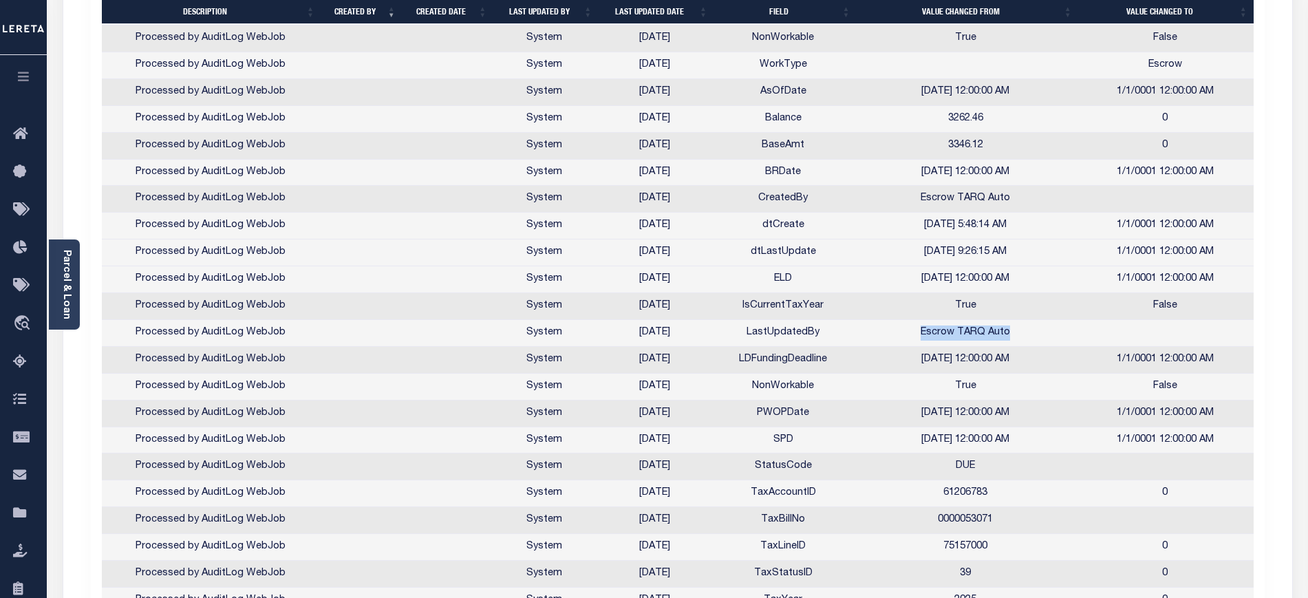
drag, startPoint x: 919, startPoint y: 334, endPoint x: 1015, endPoint y: 328, distance: 96.5
click at [1015, 328] on td "Escrow TARQ Auto" at bounding box center [966, 333] width 222 height 27
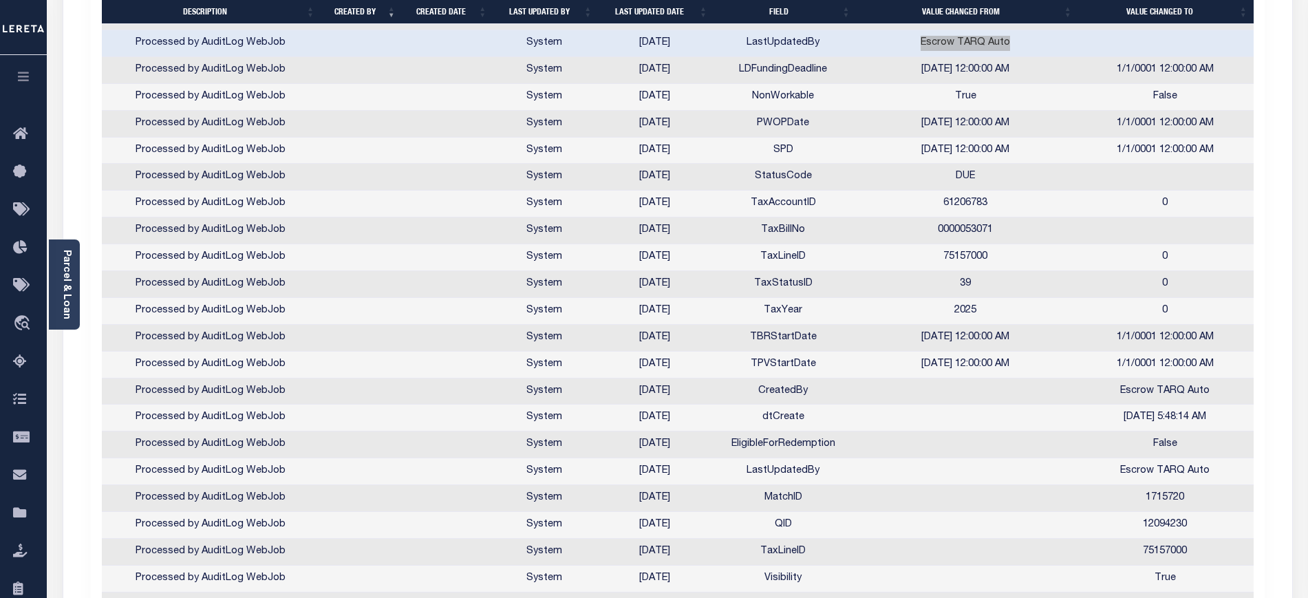
scroll to position [2409, 0]
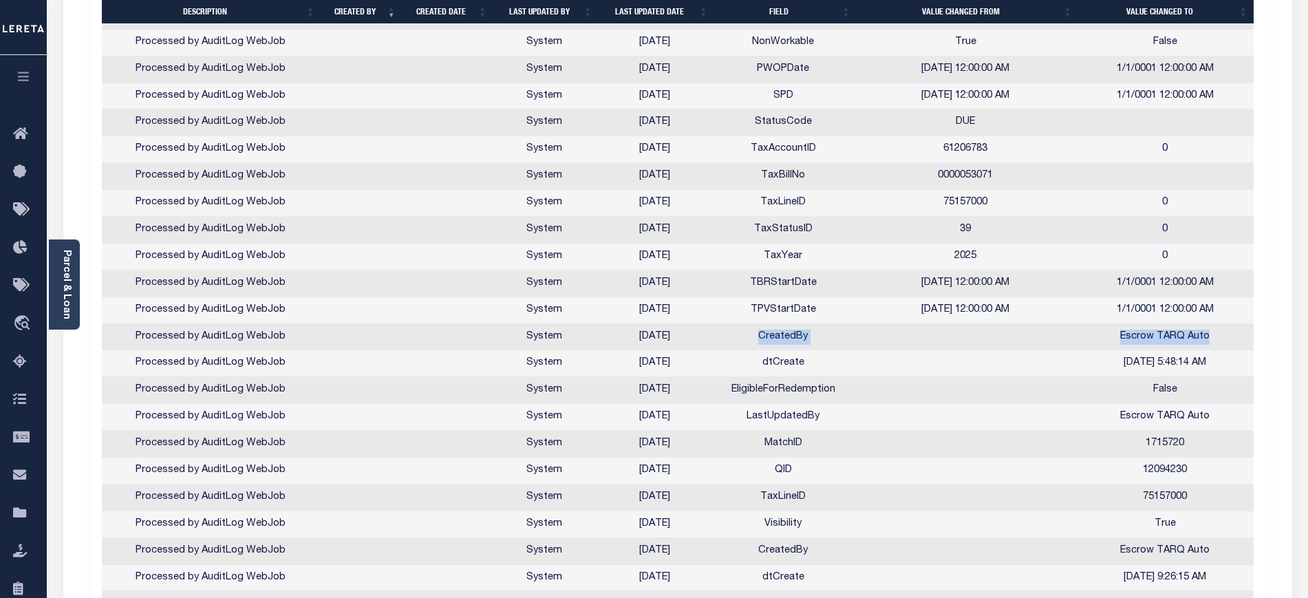
drag, startPoint x: 1233, startPoint y: 337, endPoint x: 761, endPoint y: 337, distance: 472.1
click at [761, 337] on tr "Processed by AuditLog WebJob System [DATE] CreatedBy Escrow TARQ Auto" at bounding box center [678, 337] width 1152 height 27
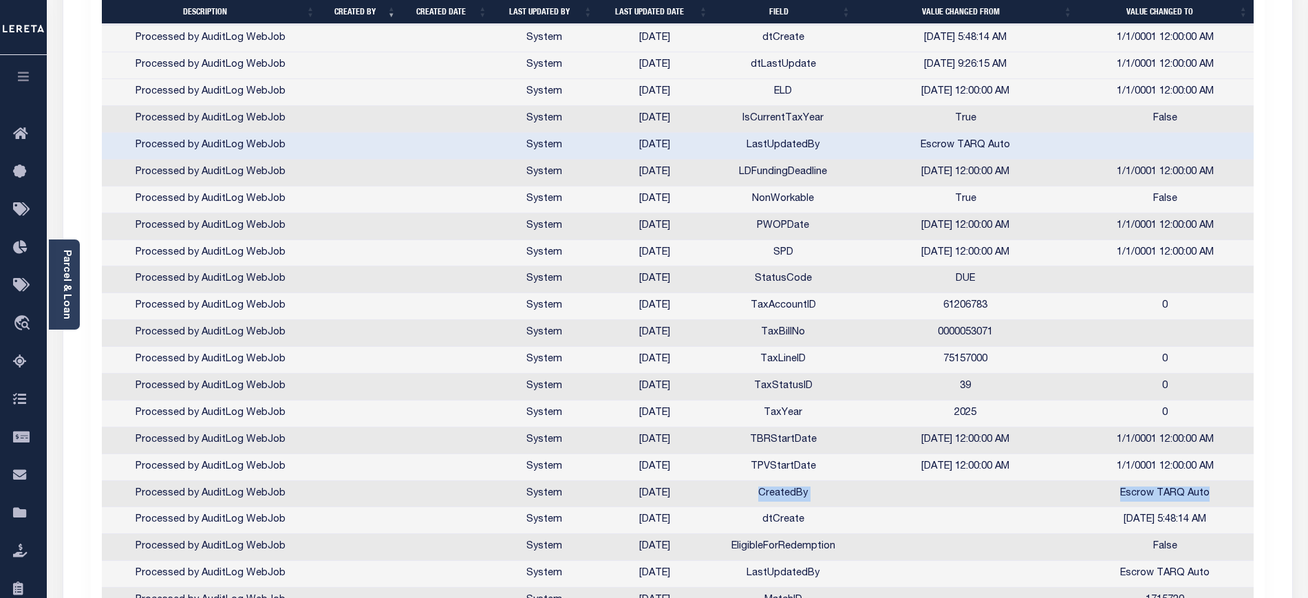
scroll to position [2151, 0]
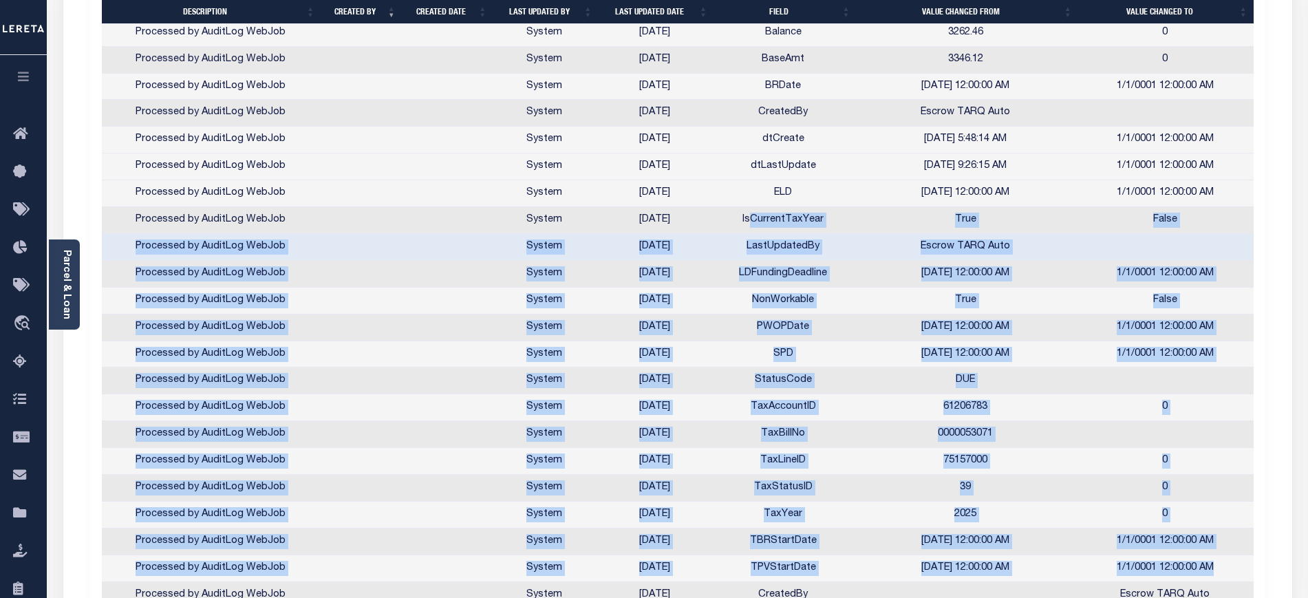
drag, startPoint x: 752, startPoint y: 222, endPoint x: 1246, endPoint y: 562, distance: 599.8
click at [973, 302] on td "True" at bounding box center [966, 301] width 222 height 27
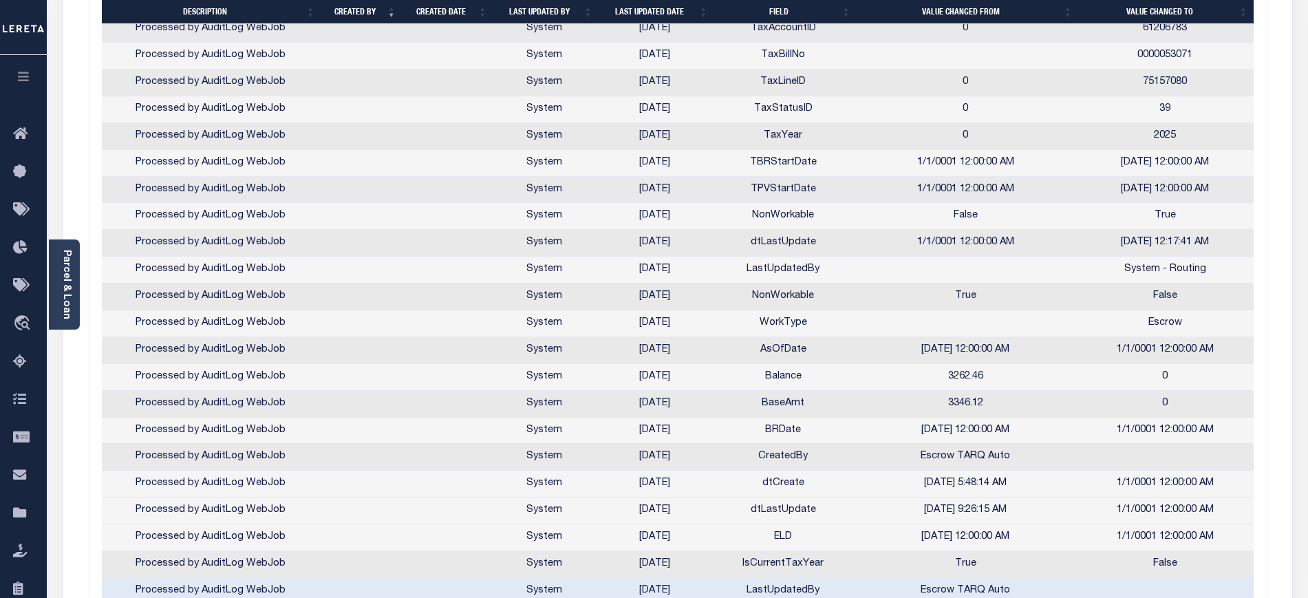
scroll to position [1721, 0]
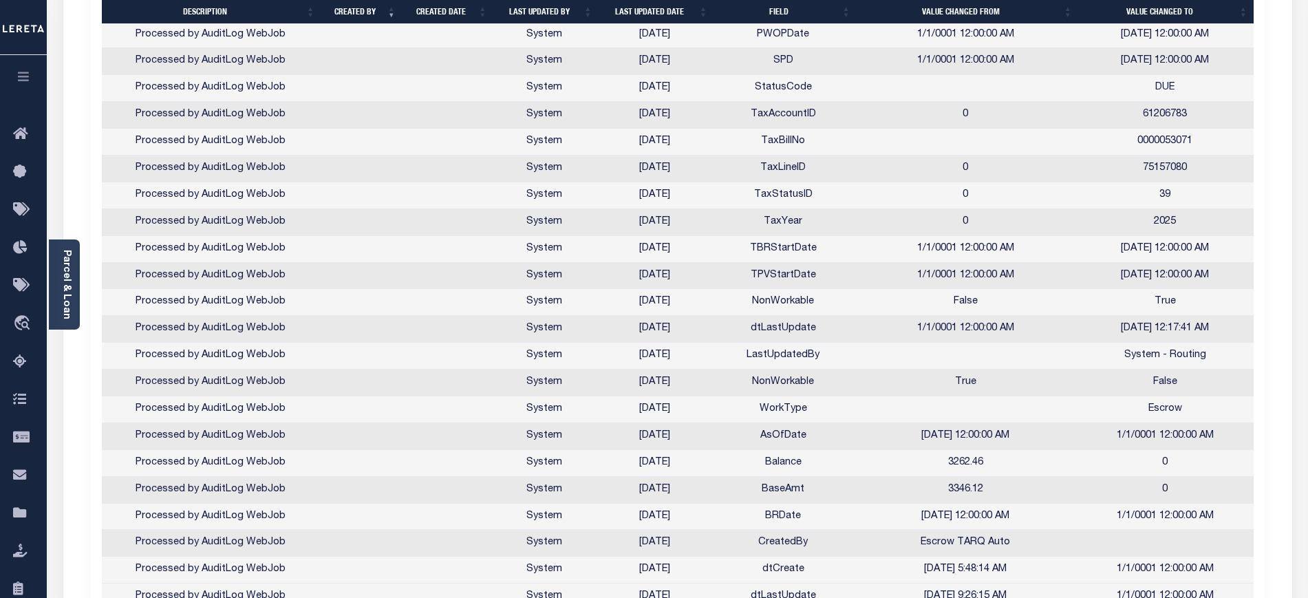
drag, startPoint x: 924, startPoint y: 156, endPoint x: 1204, endPoint y: 406, distance: 376.3
click at [1204, 406] on tbody "Lender Disbursement Report Added [PERSON_NAME] [DATE] LDBatchId Lender Disburse…" at bounding box center [678, 48] width 1152 height 2677
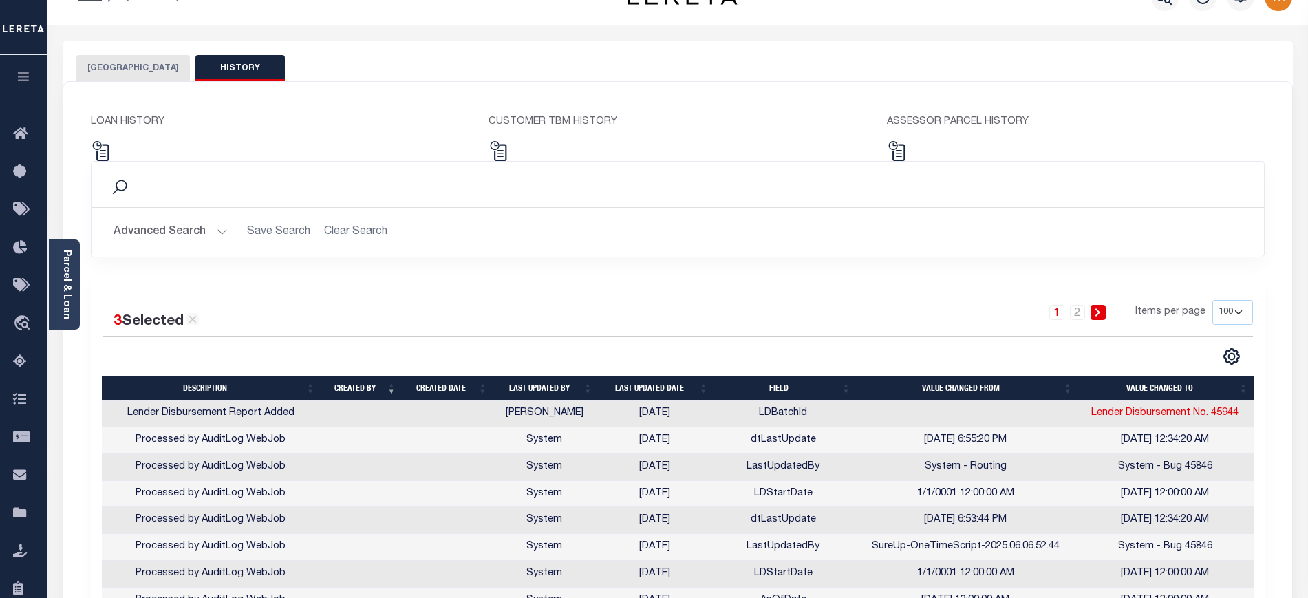
scroll to position [0, 0]
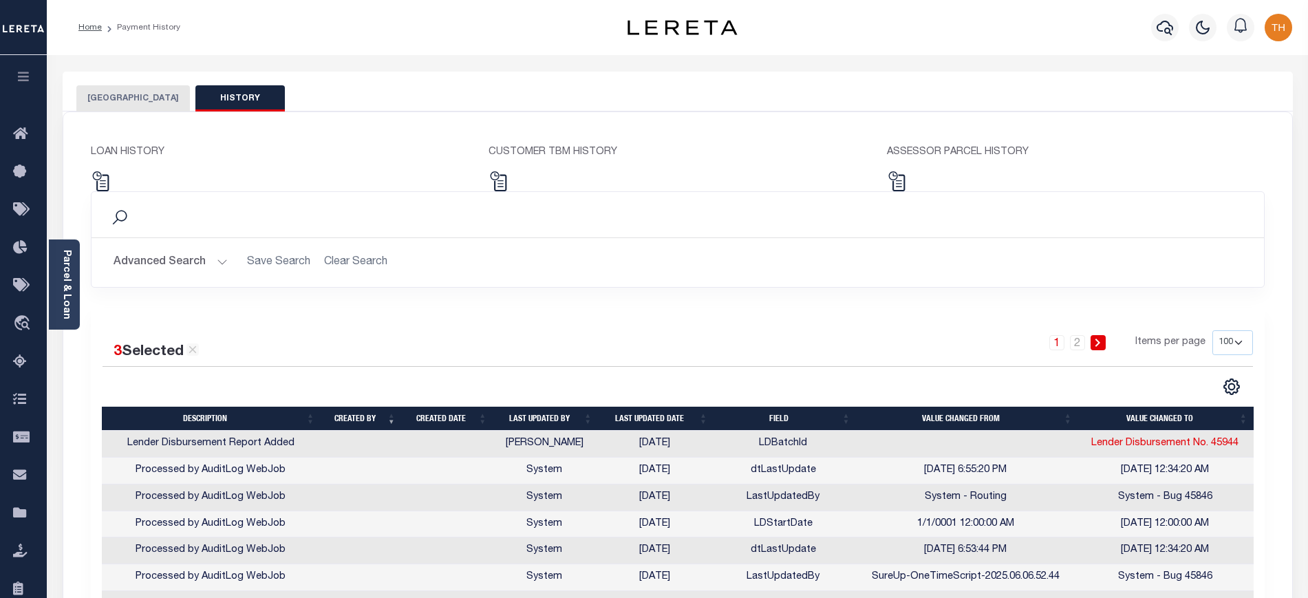
click at [125, 97] on button "[GEOGRAPHIC_DATA]" at bounding box center [133, 98] width 114 height 26
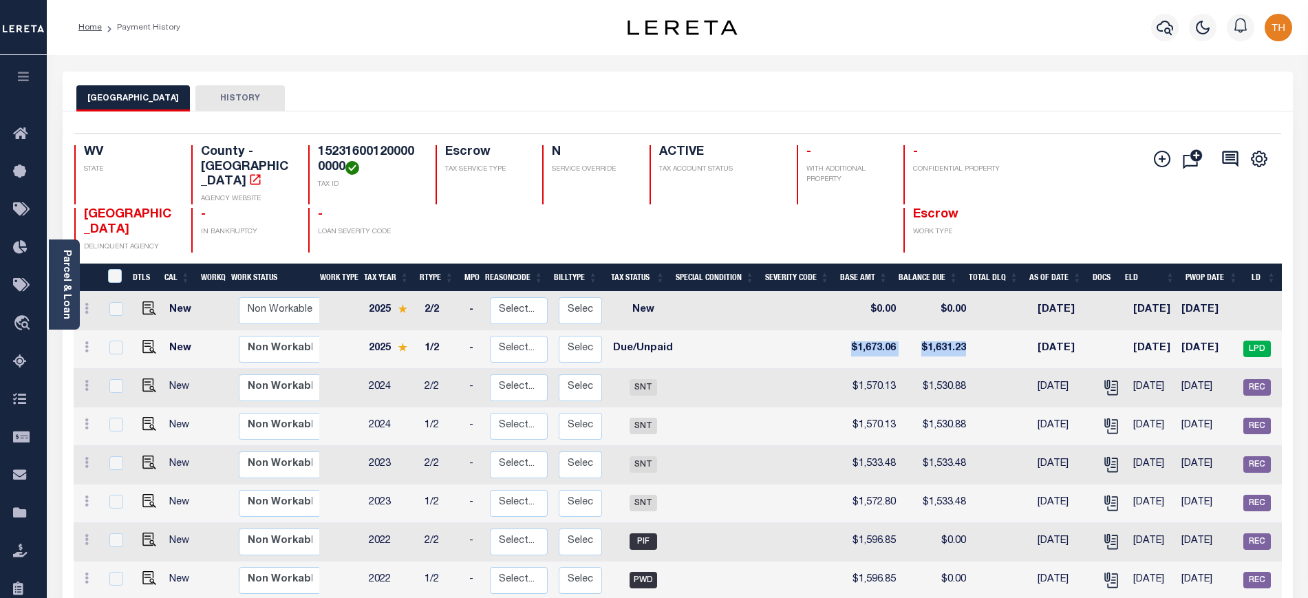
drag, startPoint x: 825, startPoint y: 337, endPoint x: 970, endPoint y: 335, distance: 145.2
click at [970, 335] on tr "New Non Workable Workable 2025 1/2 - Select... Payment Reversal Taxable Value C…" at bounding box center [749, 349] width 1350 height 39
drag, startPoint x: 315, startPoint y: 155, endPoint x: 346, endPoint y: 165, distance: 32.6
click at [346, 165] on div "152316001200000000 TAX ID" at bounding box center [363, 174] width 111 height 59
click at [64, 295] on link "Parcel & Loan" at bounding box center [66, 285] width 10 height 70
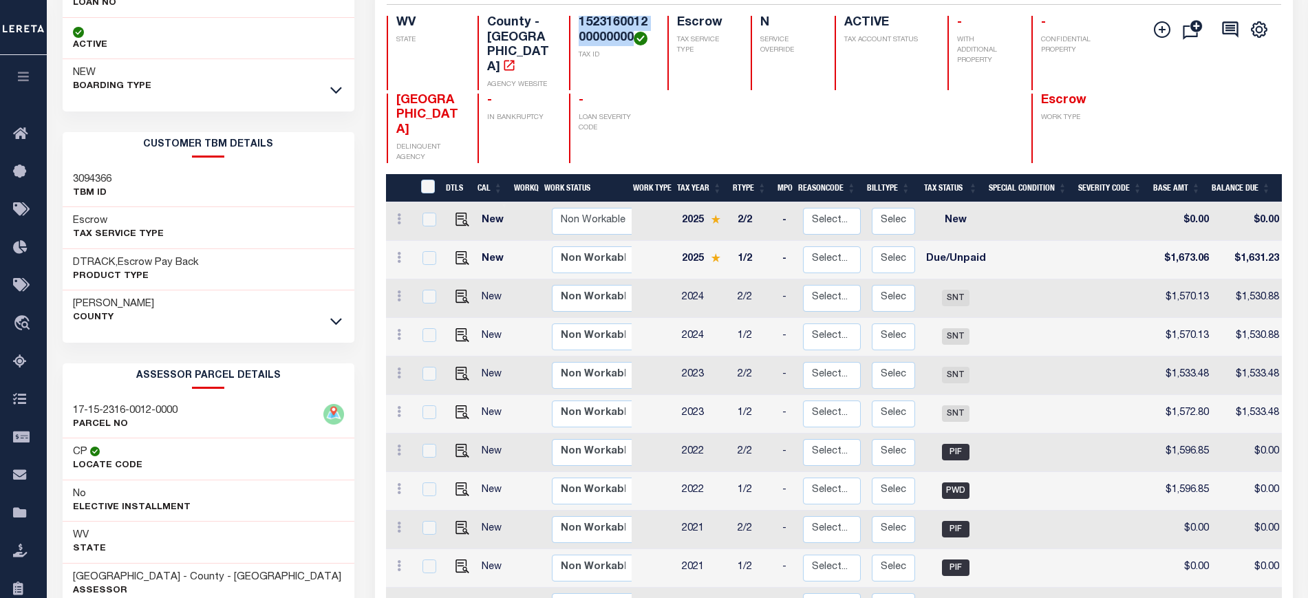
scroll to position [172, 0]
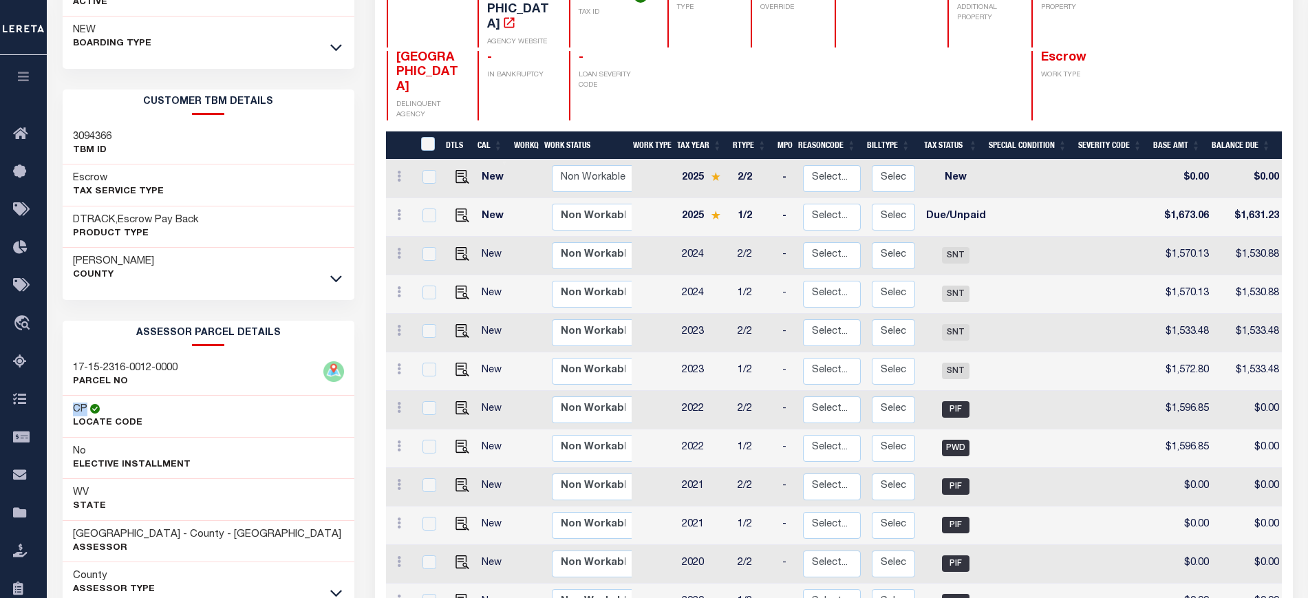
drag, startPoint x: 71, startPoint y: 410, endPoint x: 85, endPoint y: 411, distance: 14.5
click at [85, 411] on div "CP Locate Code" at bounding box center [209, 417] width 293 height 42
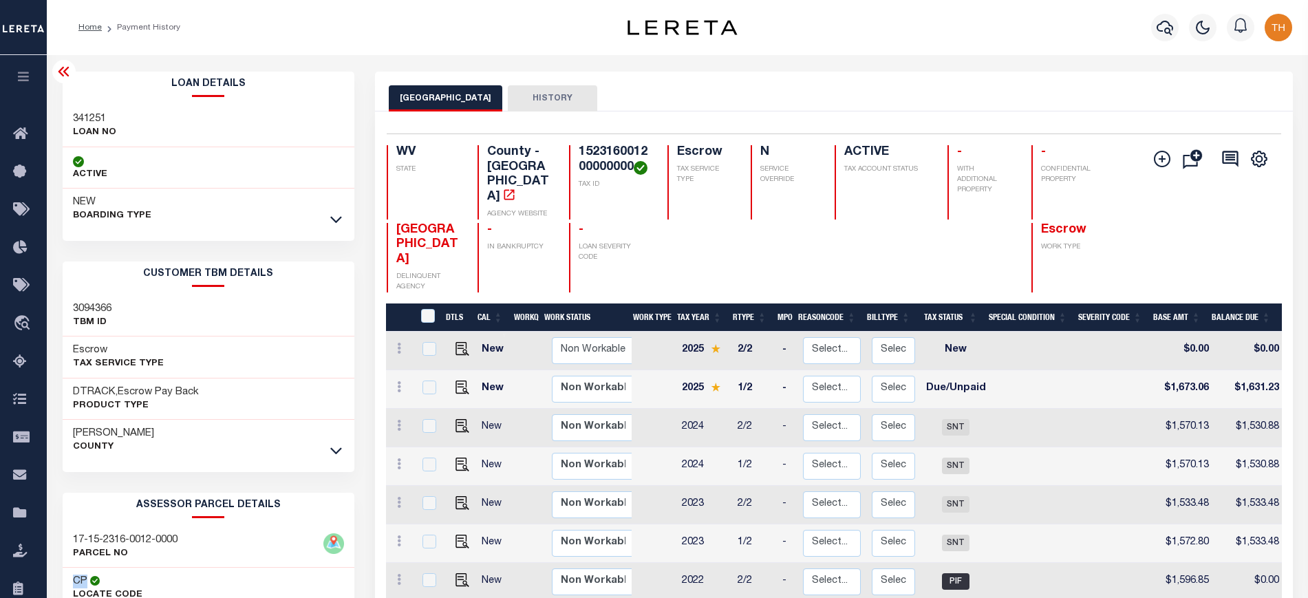
click at [568, 96] on button "HISTORY" at bounding box center [552, 98] width 89 height 26
select select "100"
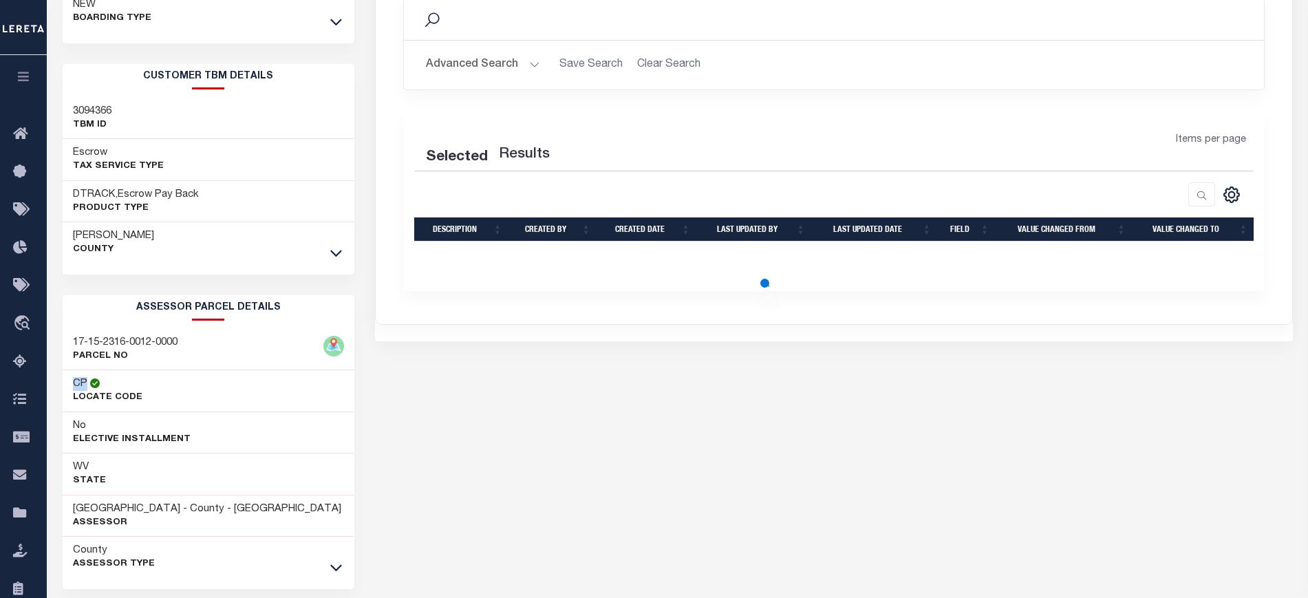
scroll to position [253, 0]
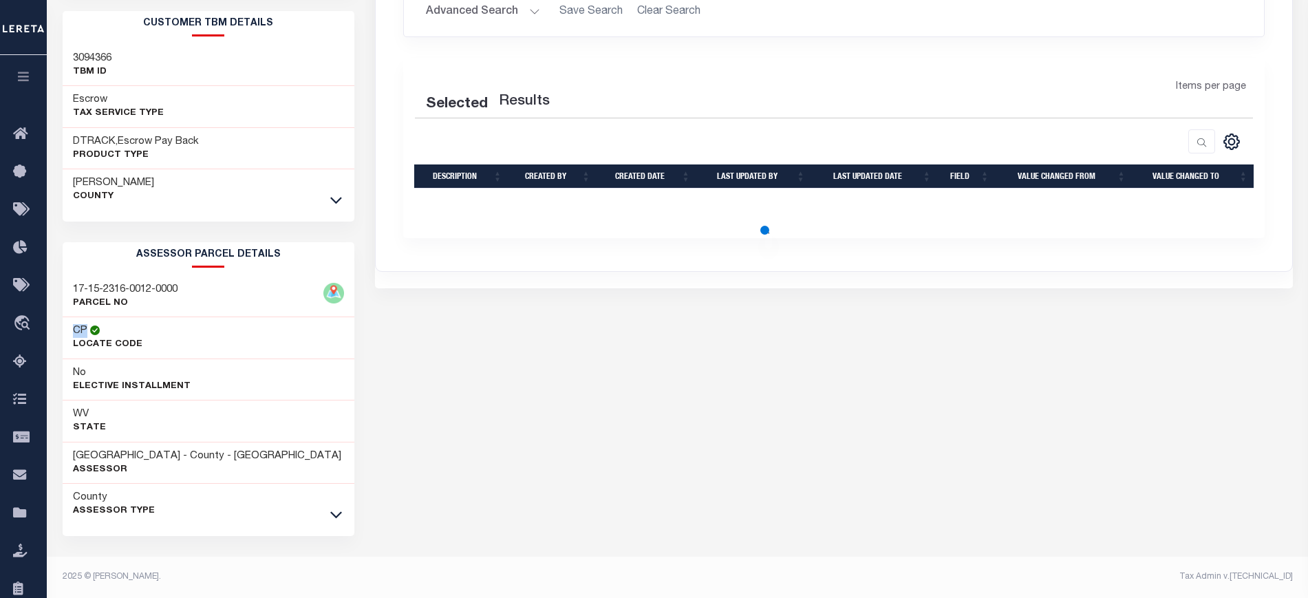
select select "100"
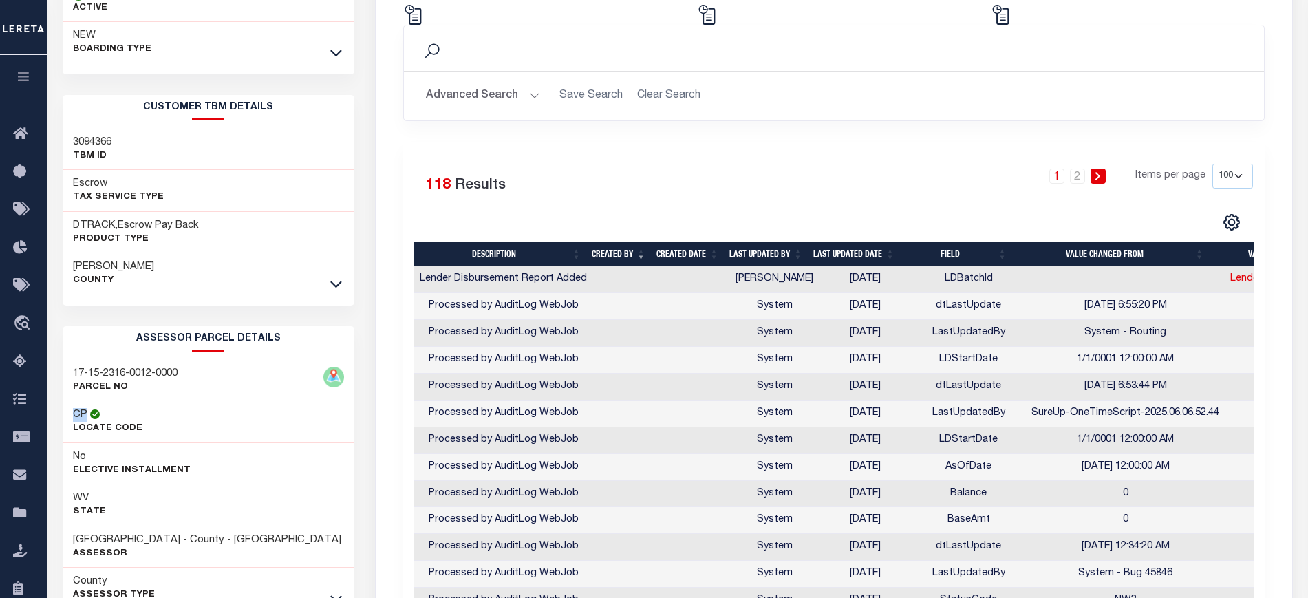
scroll to position [0, 0]
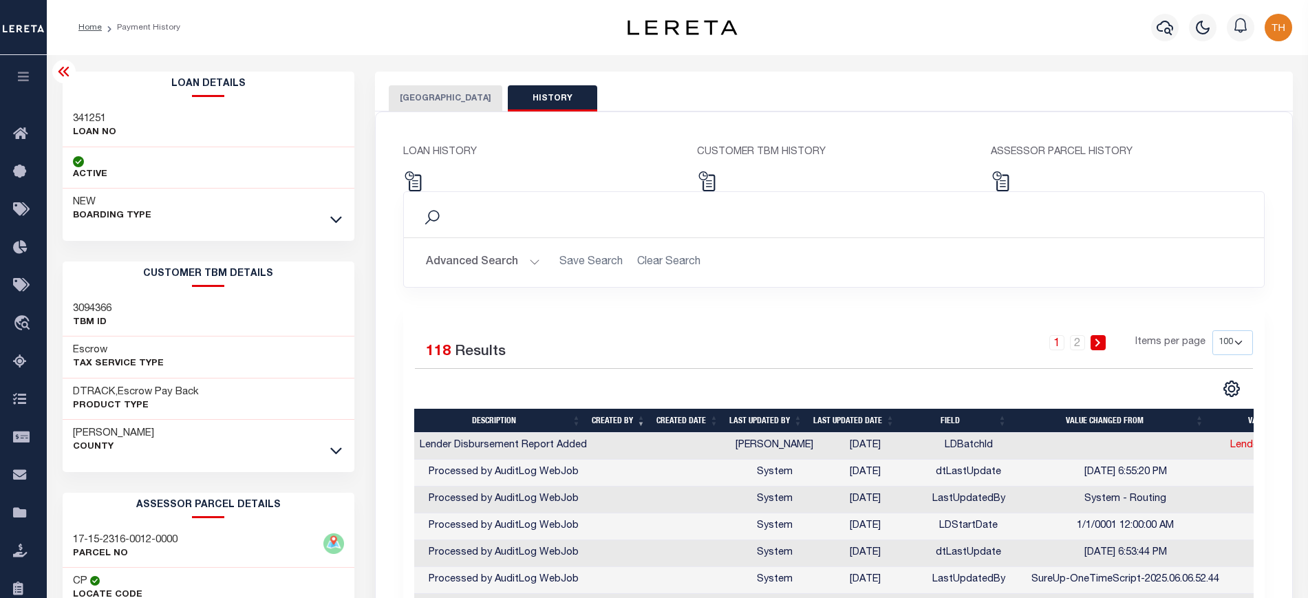
click at [61, 82] on div at bounding box center [63, 71] width 23 height 23
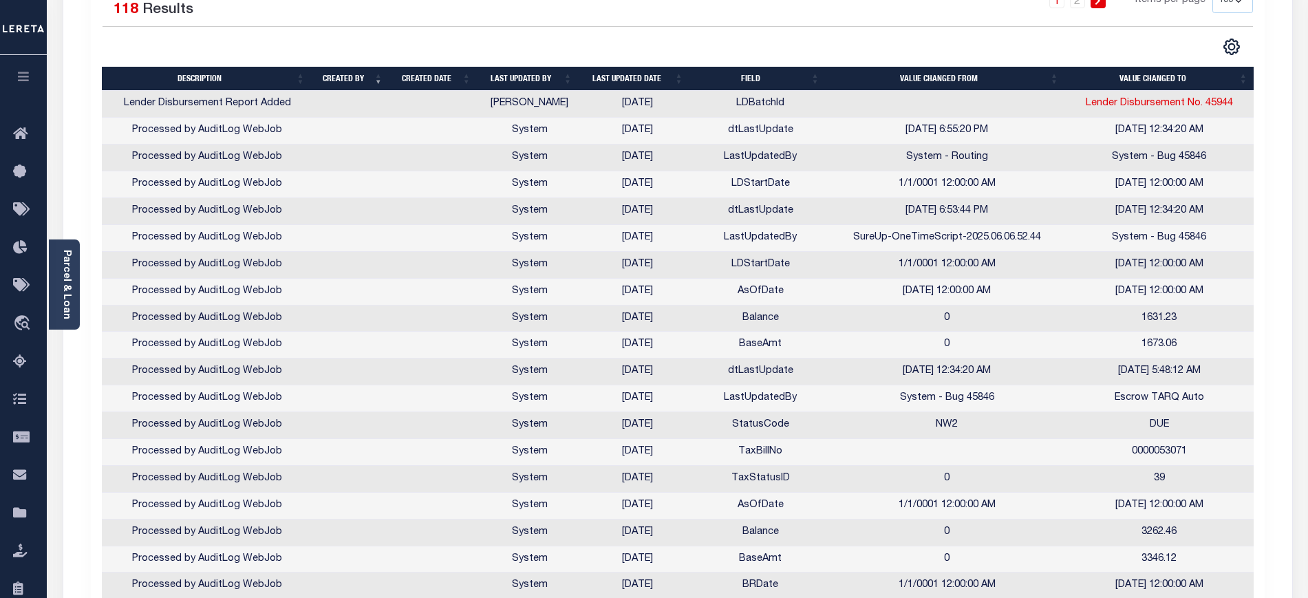
scroll to position [344, 0]
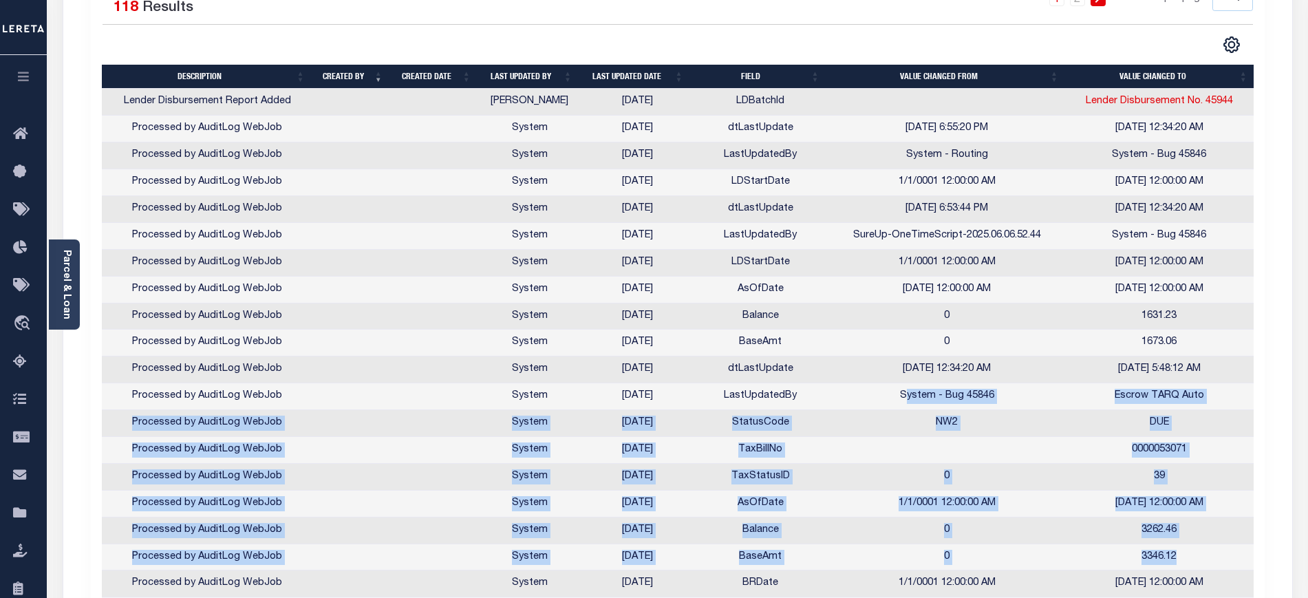
drag, startPoint x: 904, startPoint y: 402, endPoint x: 1213, endPoint y: 564, distance: 348.8
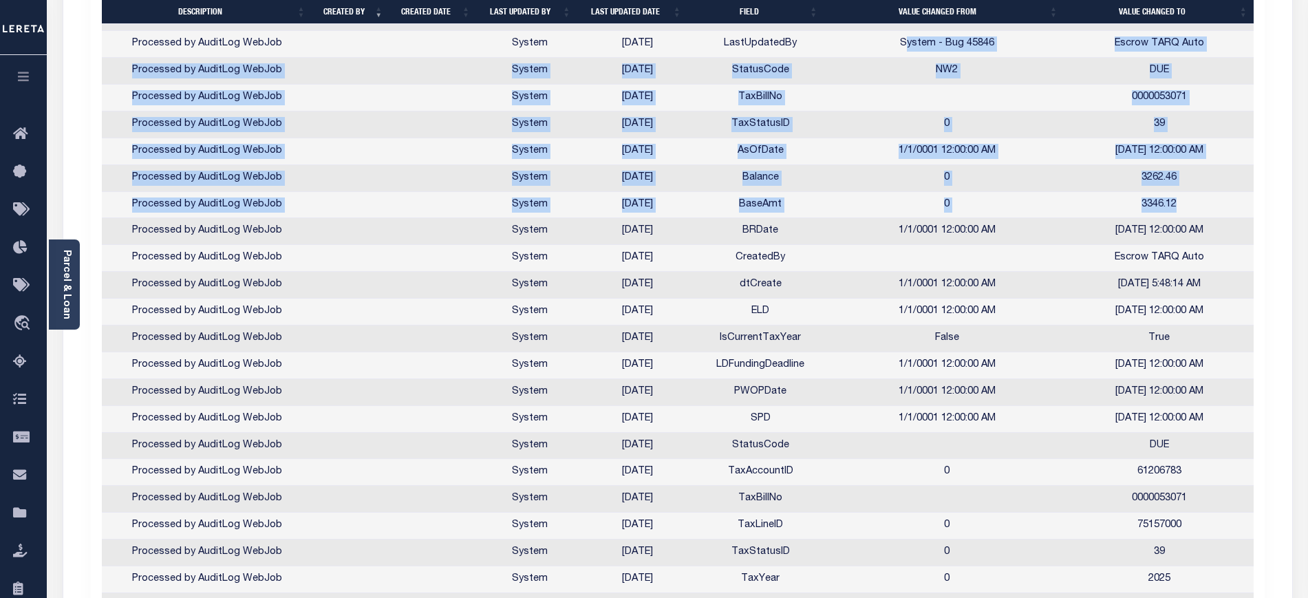
scroll to position [774, 0]
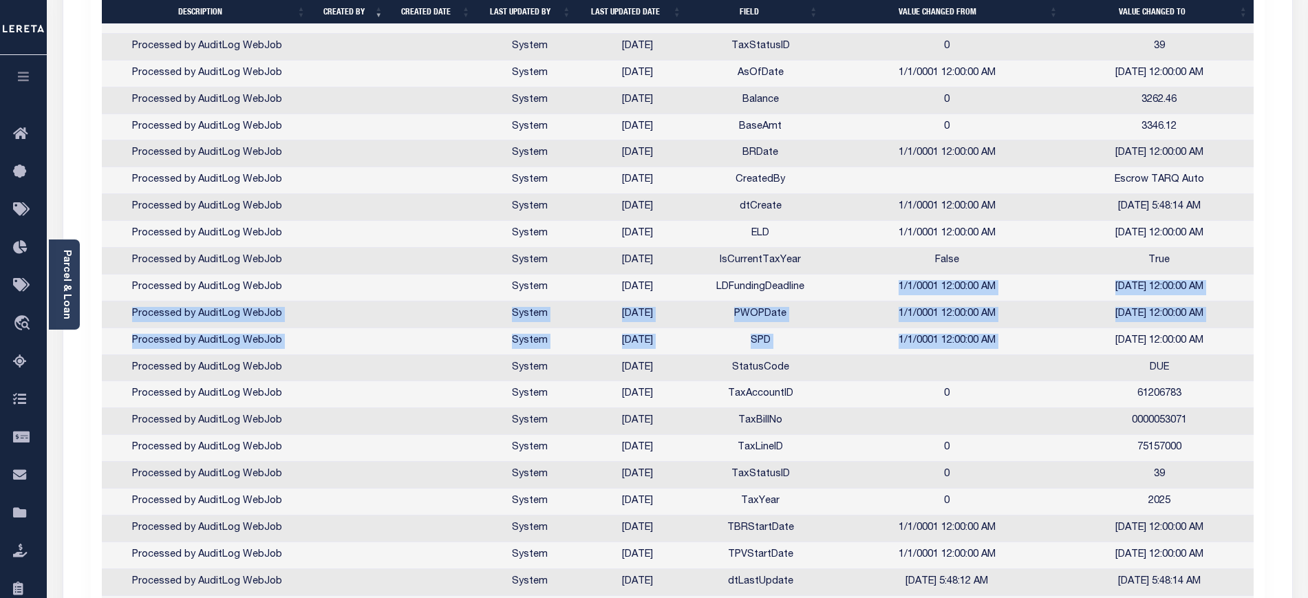
drag, startPoint x: 875, startPoint y: 288, endPoint x: 976, endPoint y: 414, distance: 160.6
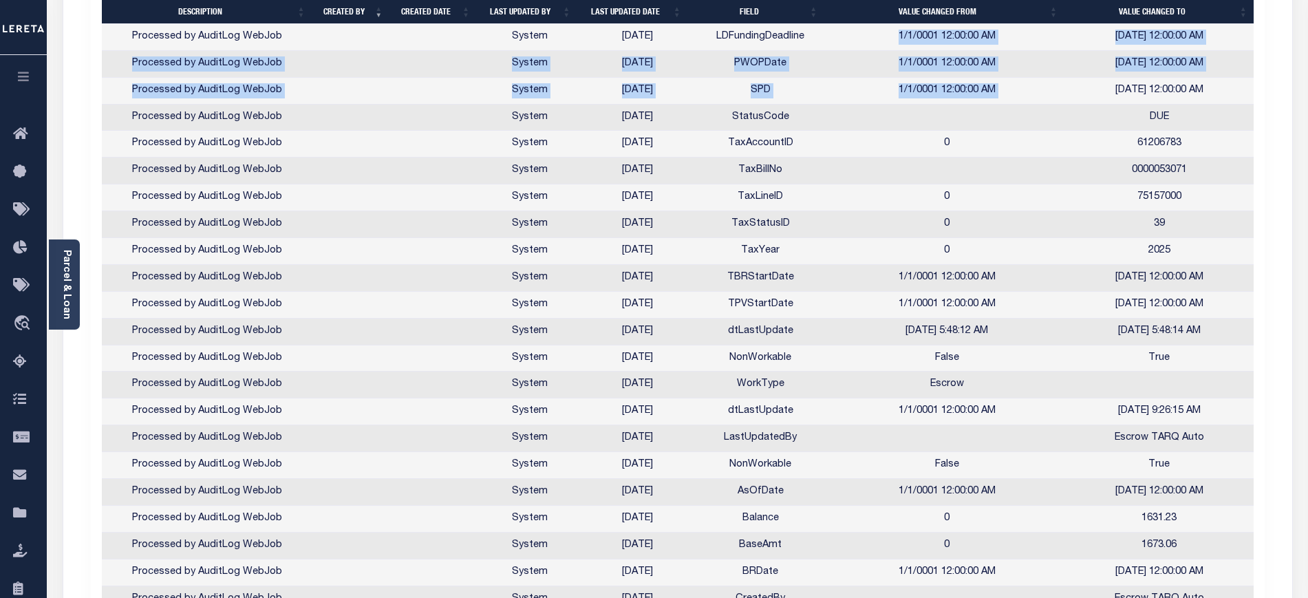
scroll to position [1032, 0]
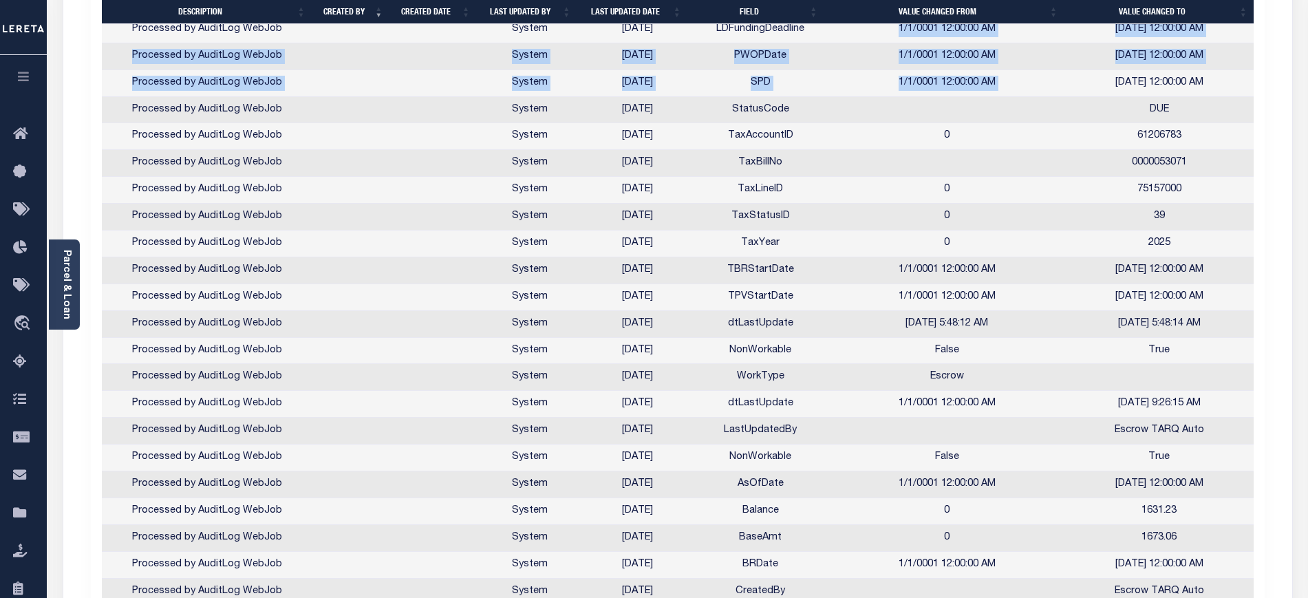
click at [712, 327] on td "dtLastUpdate" at bounding box center [760, 324] width 137 height 27
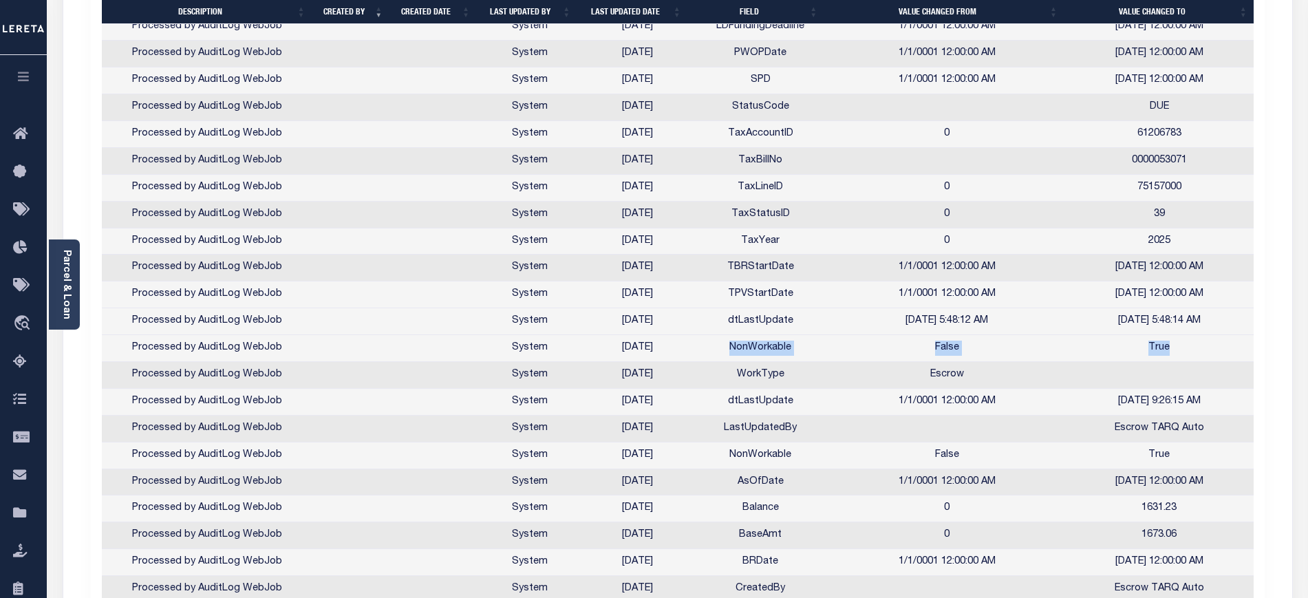
drag, startPoint x: 717, startPoint y: 349, endPoint x: 1175, endPoint y: 347, distance: 457.7
click at [1175, 347] on tr "Processed by AuditLog WebJob System [DATE] NonWorkable False True" at bounding box center [678, 348] width 1152 height 27
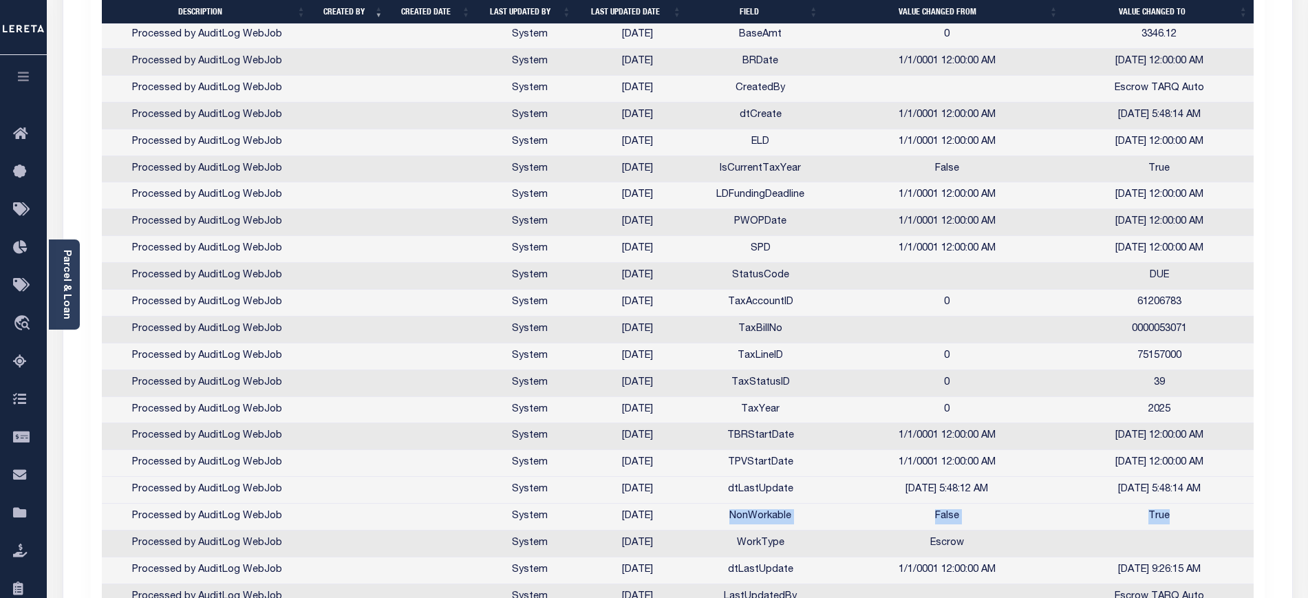
scroll to position [860, 0]
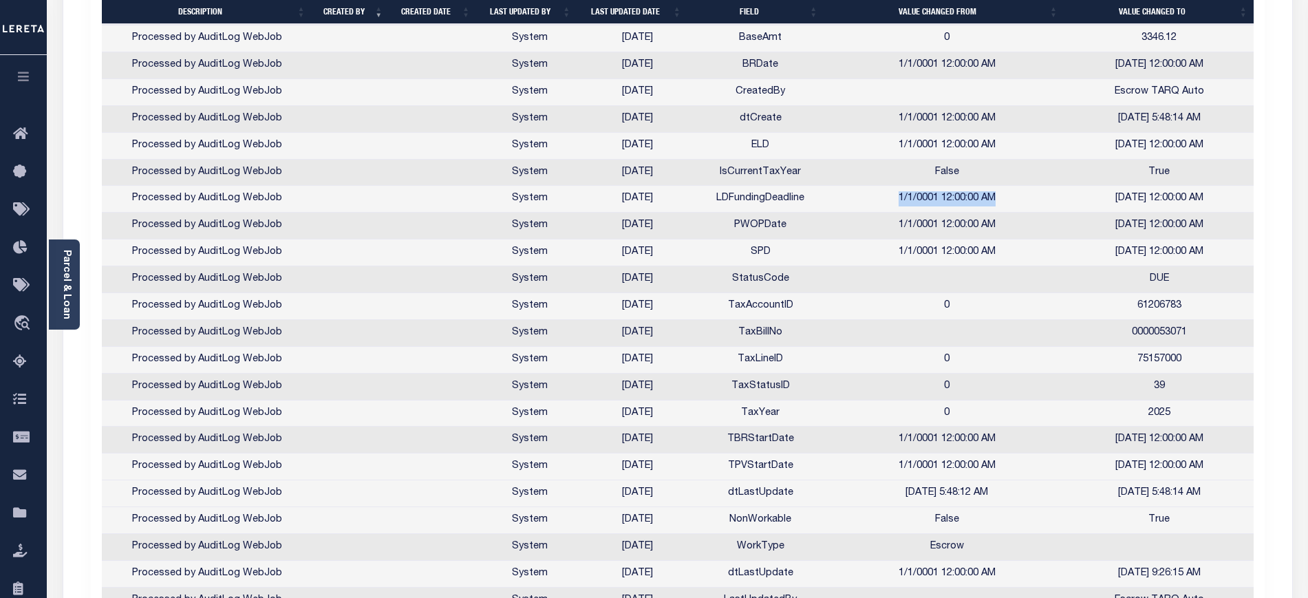
drag, startPoint x: 893, startPoint y: 201, endPoint x: 997, endPoint y: 203, distance: 103.9
click at [997, 203] on td "1/1/0001 12:00:00 AM" at bounding box center [947, 199] width 237 height 27
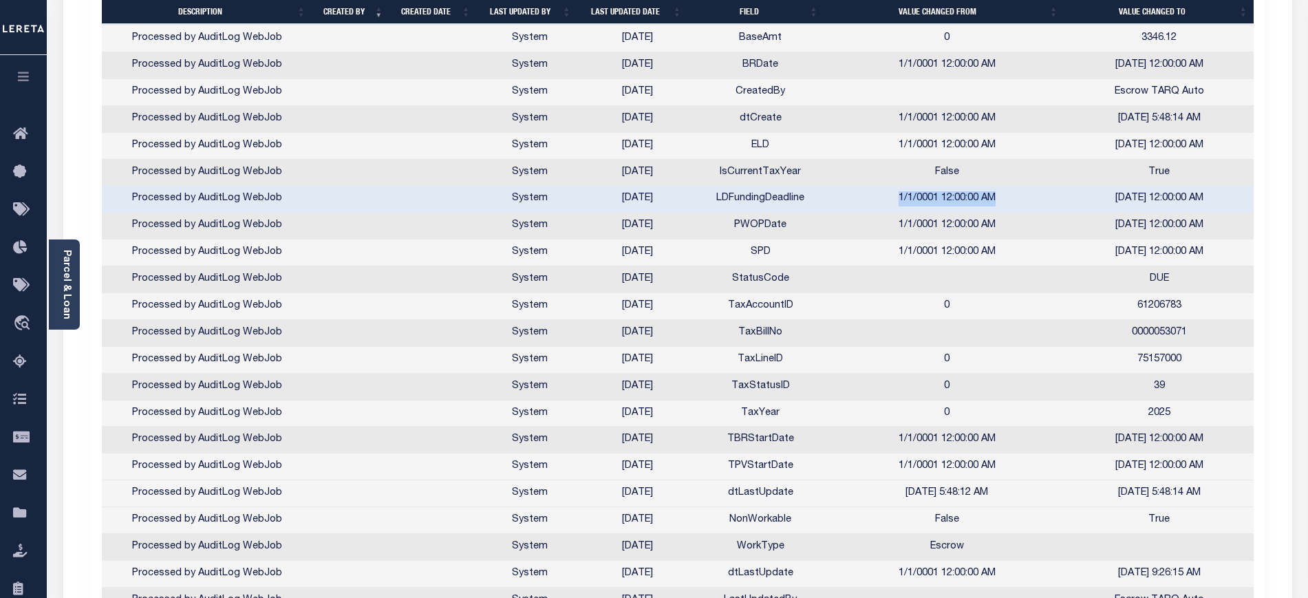
drag, startPoint x: 887, startPoint y: 492, endPoint x: 1220, endPoint y: 494, distance: 332.4
click at [1220, 494] on tr "Processed by AuditLog WebJob System [DATE] dtLastUpdate [DATE] 5:48:12 AM [DATE…" at bounding box center [678, 493] width 1152 height 27
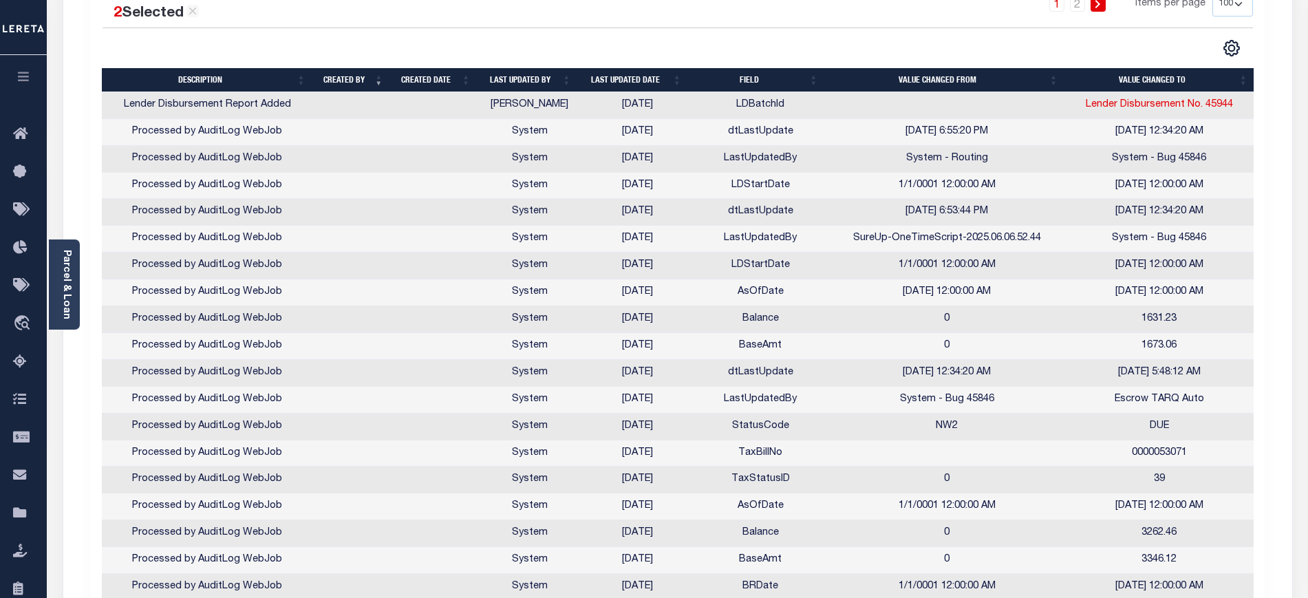
scroll to position [0, 0]
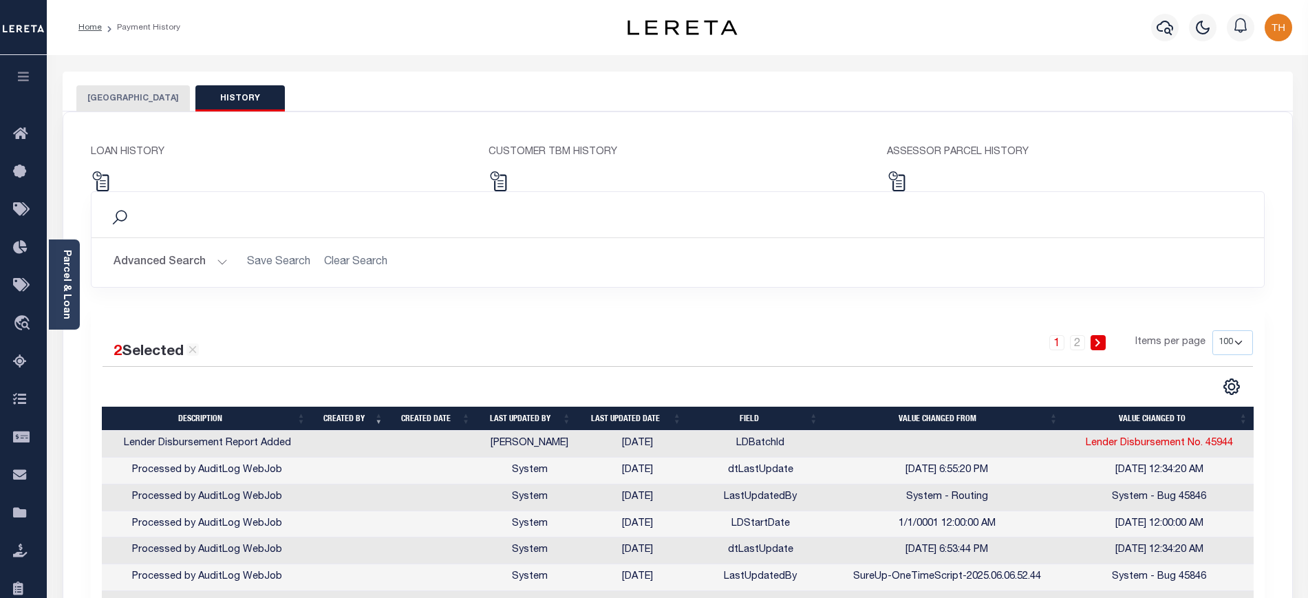
click at [29, 80] on icon "button" at bounding box center [24, 76] width 16 height 12
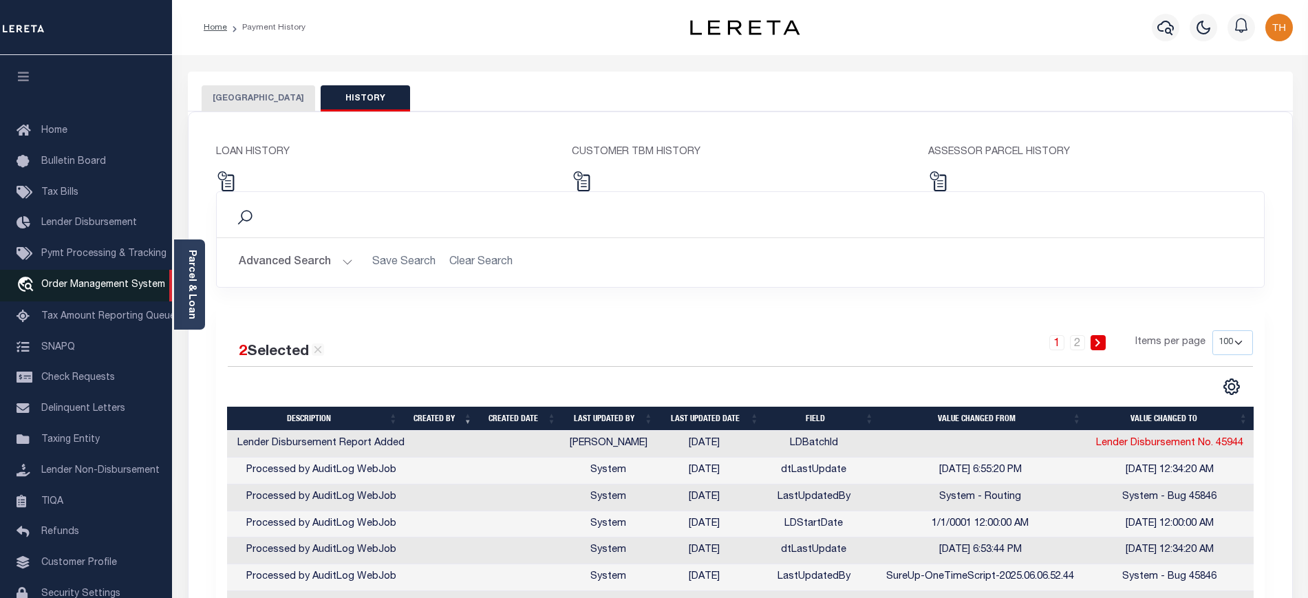
click at [82, 290] on span "Order Management System" at bounding box center [103, 285] width 124 height 10
